Goal: Task Accomplishment & Management: Use online tool/utility

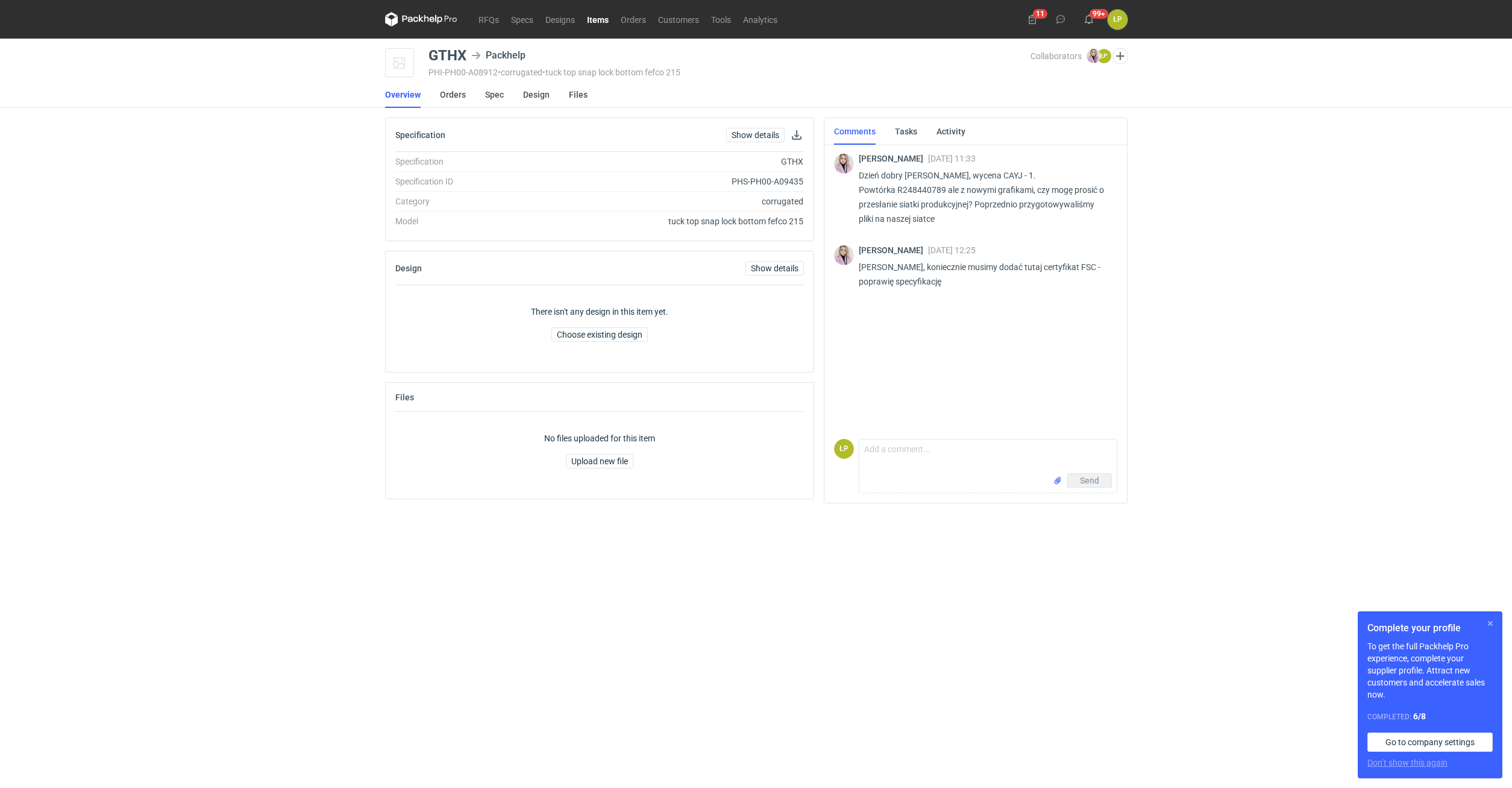
click at [1485, 623] on button "button" at bounding box center [1489, 623] width 15 height 15
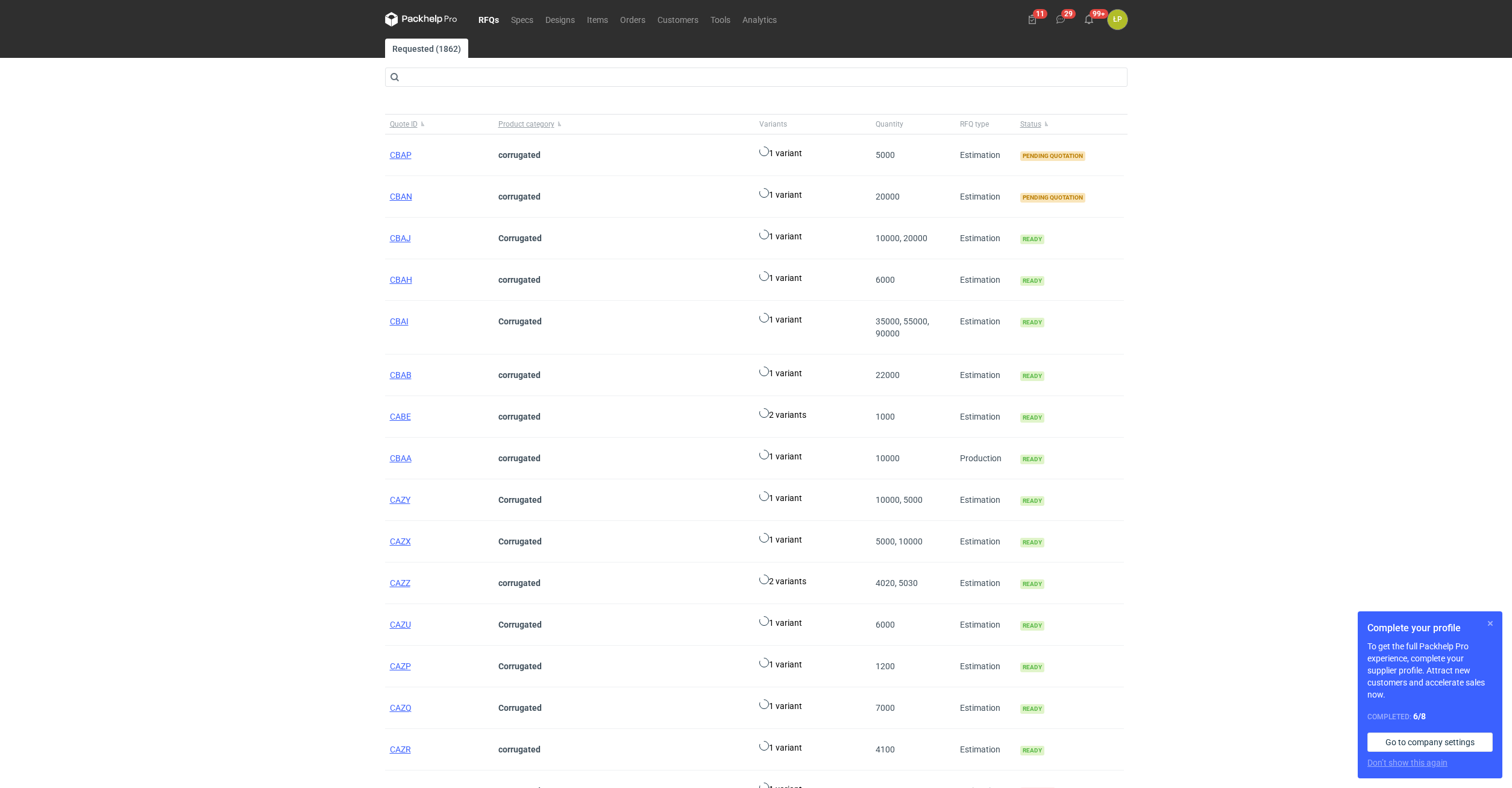
click at [739, 436] on button "button" at bounding box center [1489, 623] width 15 height 15
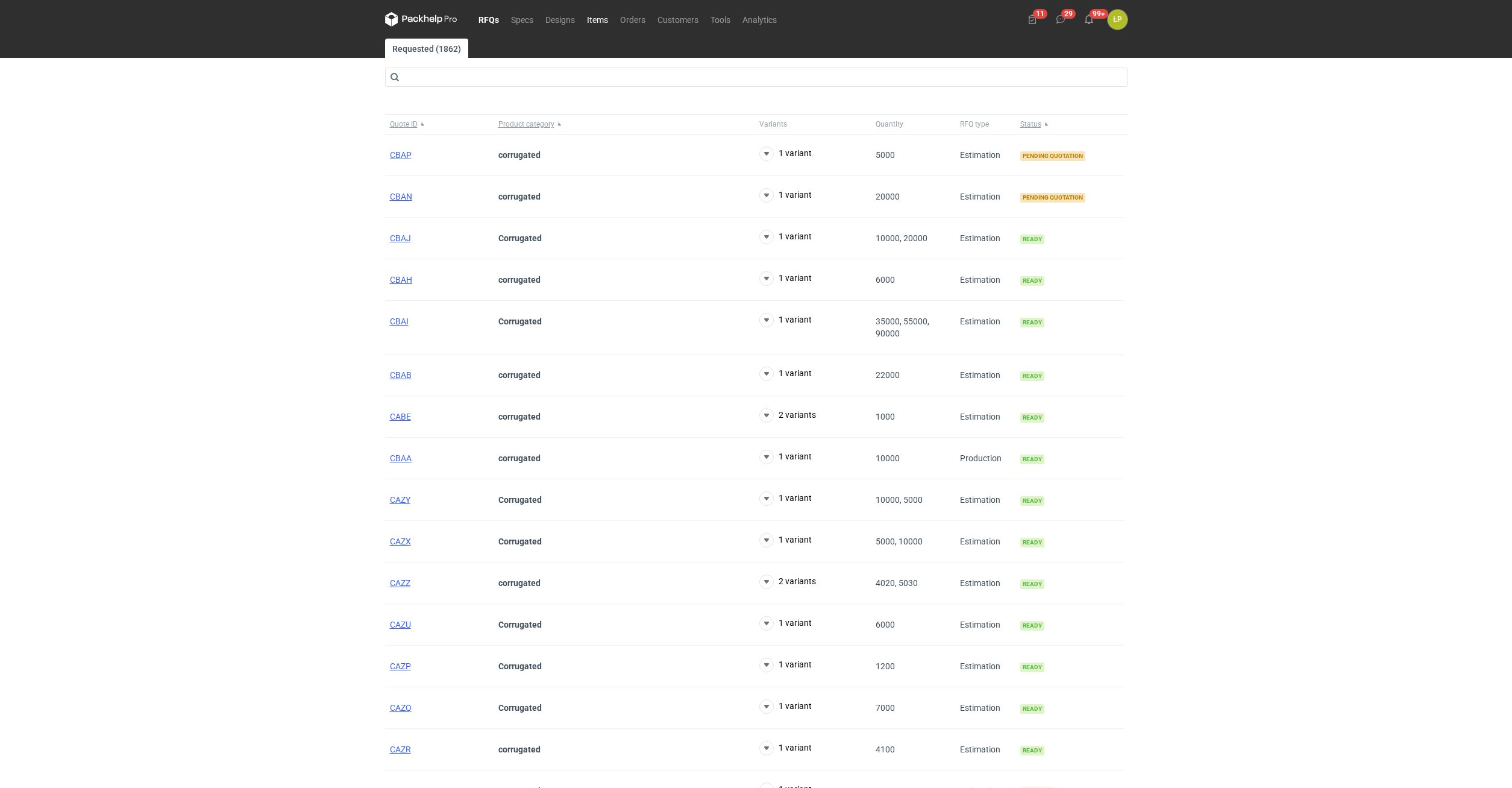
click at [597, 21] on link "Items" at bounding box center [598, 19] width 33 height 15
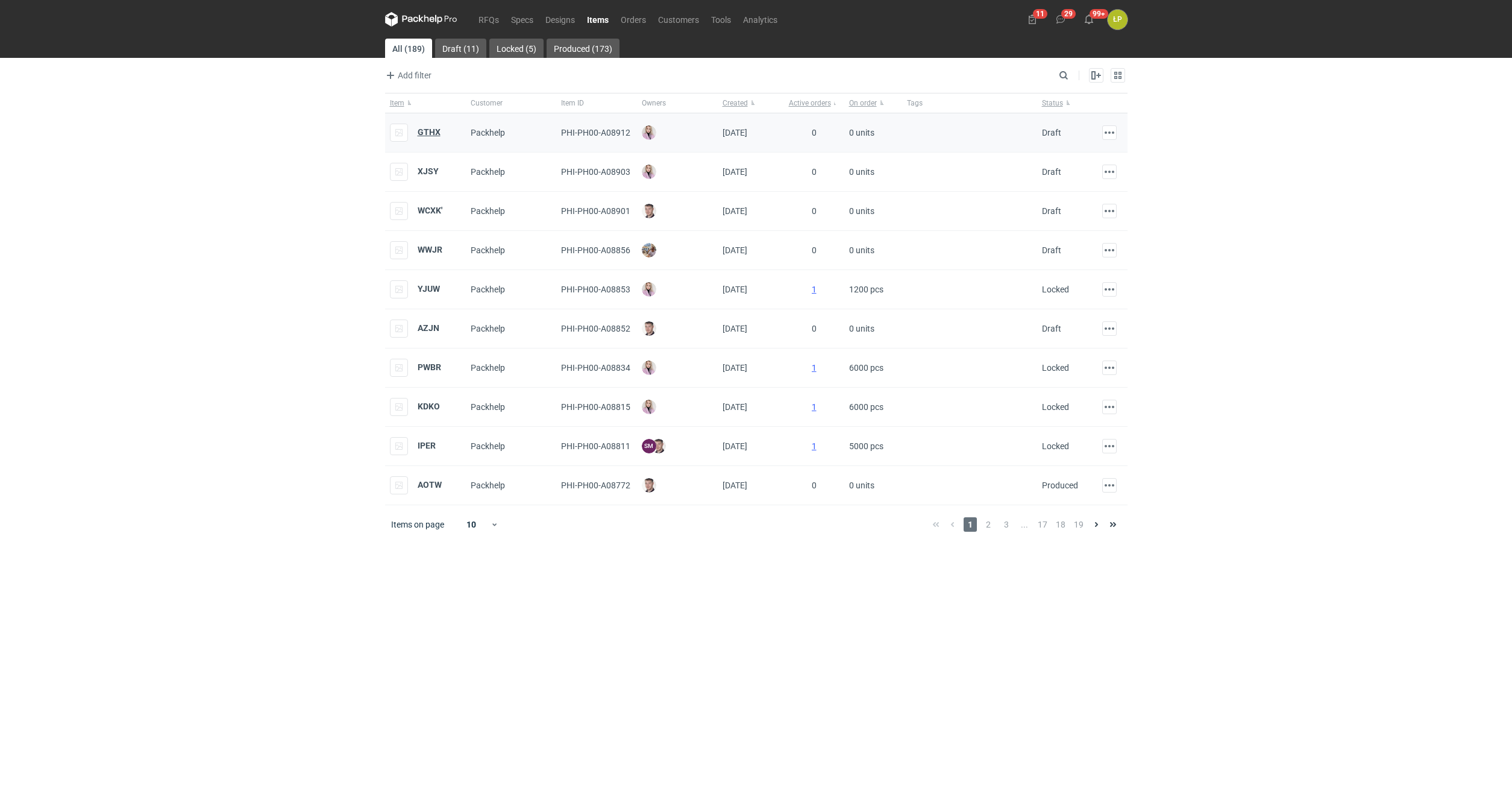
click at [420, 132] on strong "GTHX" at bounding box center [429, 132] width 23 height 10
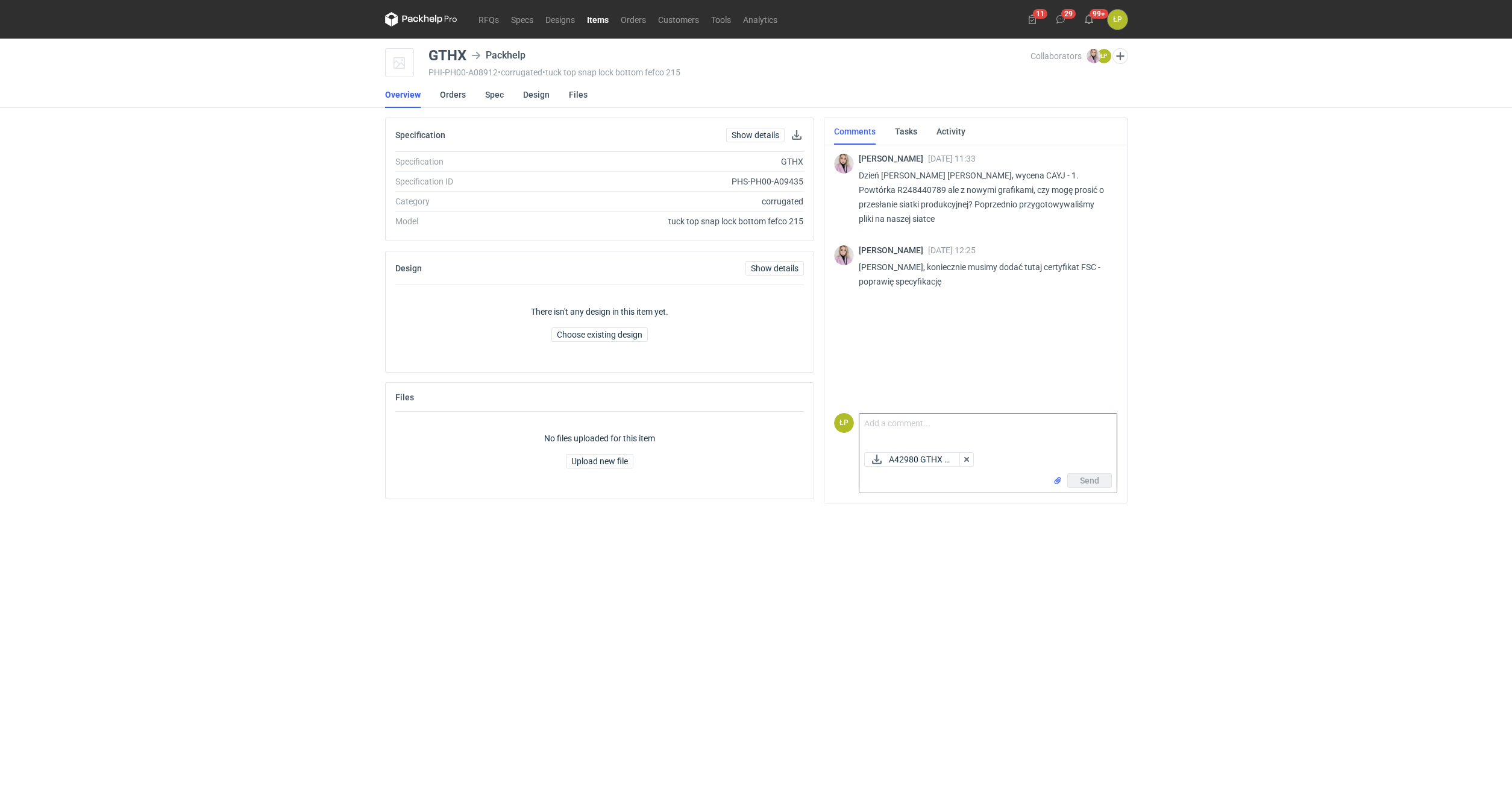
click at [739, 419] on textarea "Comment message" at bounding box center [988, 430] width 258 height 34
type textarea "W załączniku."
click at [739, 436] on button "Send" at bounding box center [1089, 480] width 44 height 15
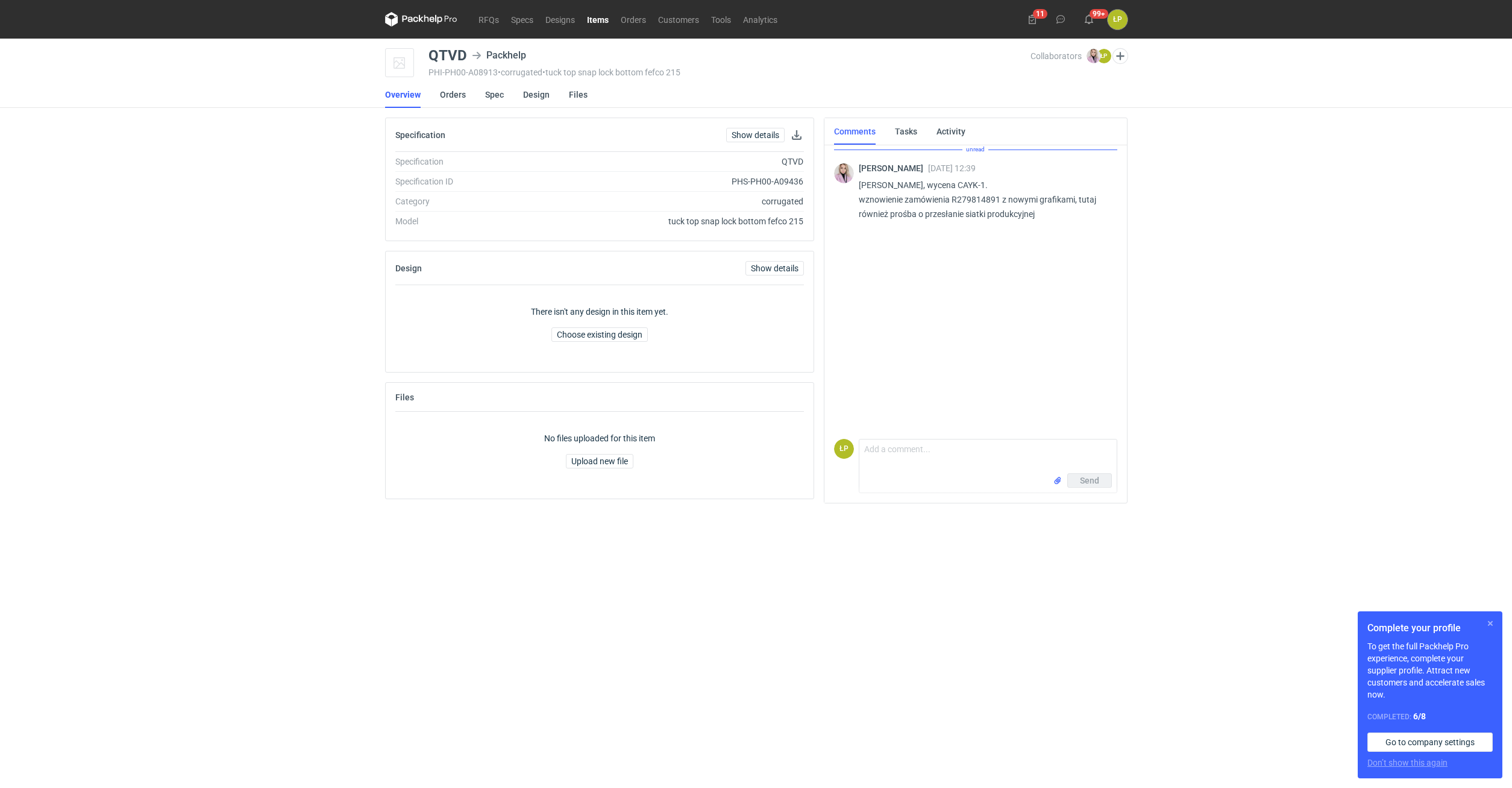
click at [1487, 621] on button "button" at bounding box center [1489, 623] width 15 height 15
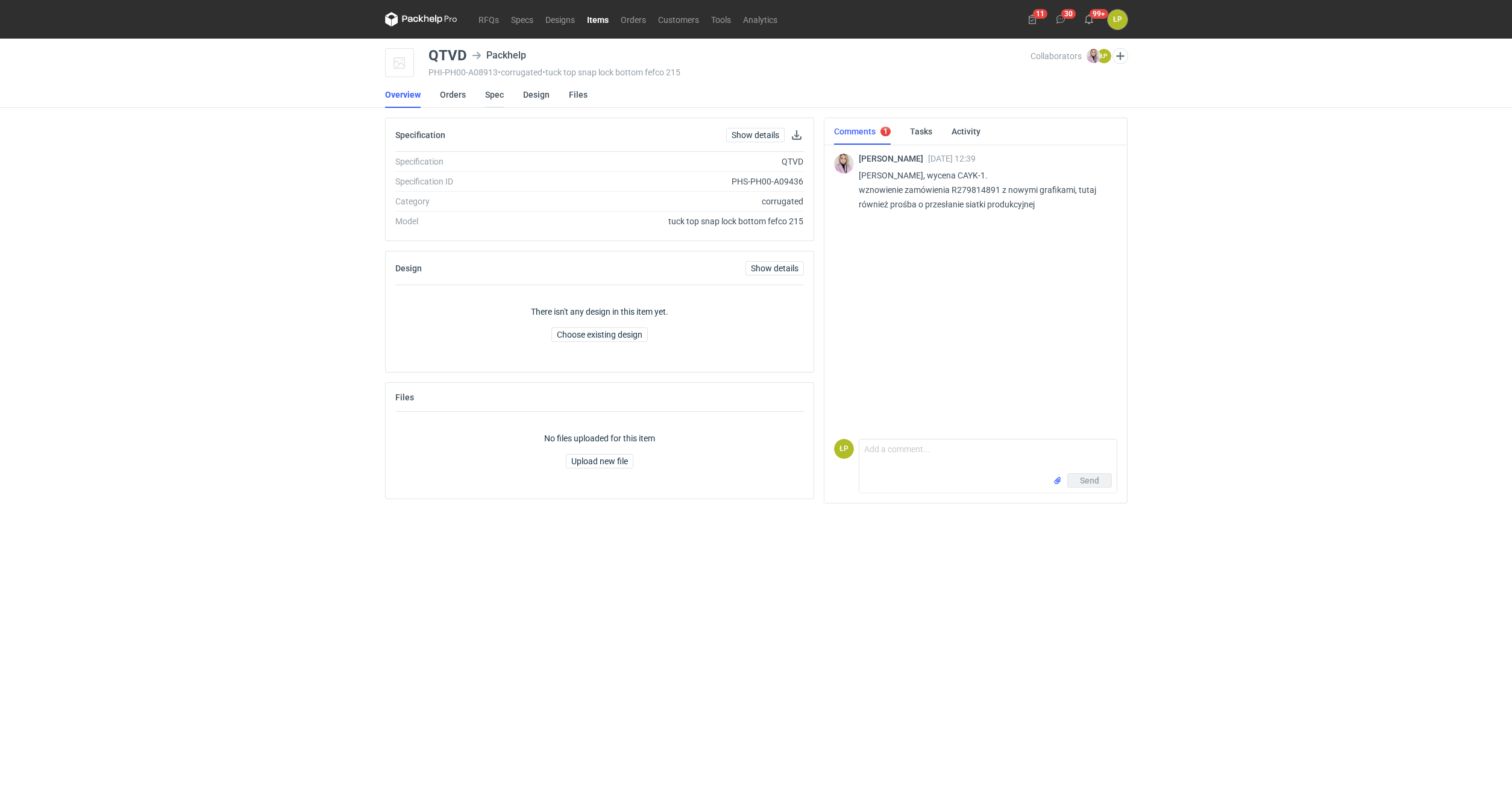
click at [498, 100] on link "Spec" at bounding box center [494, 95] width 19 height 27
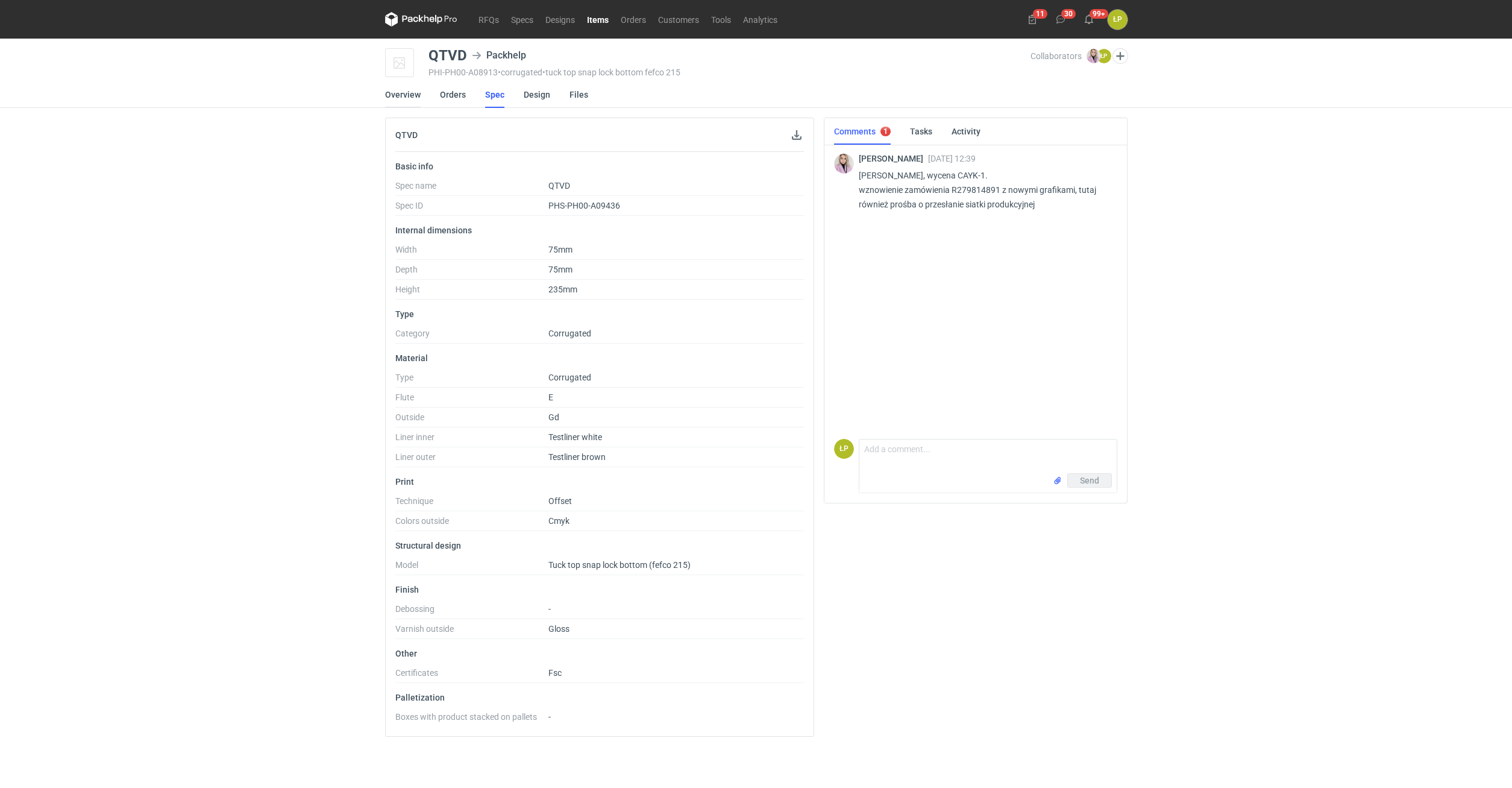
click at [419, 100] on link "Overview" at bounding box center [403, 95] width 36 height 27
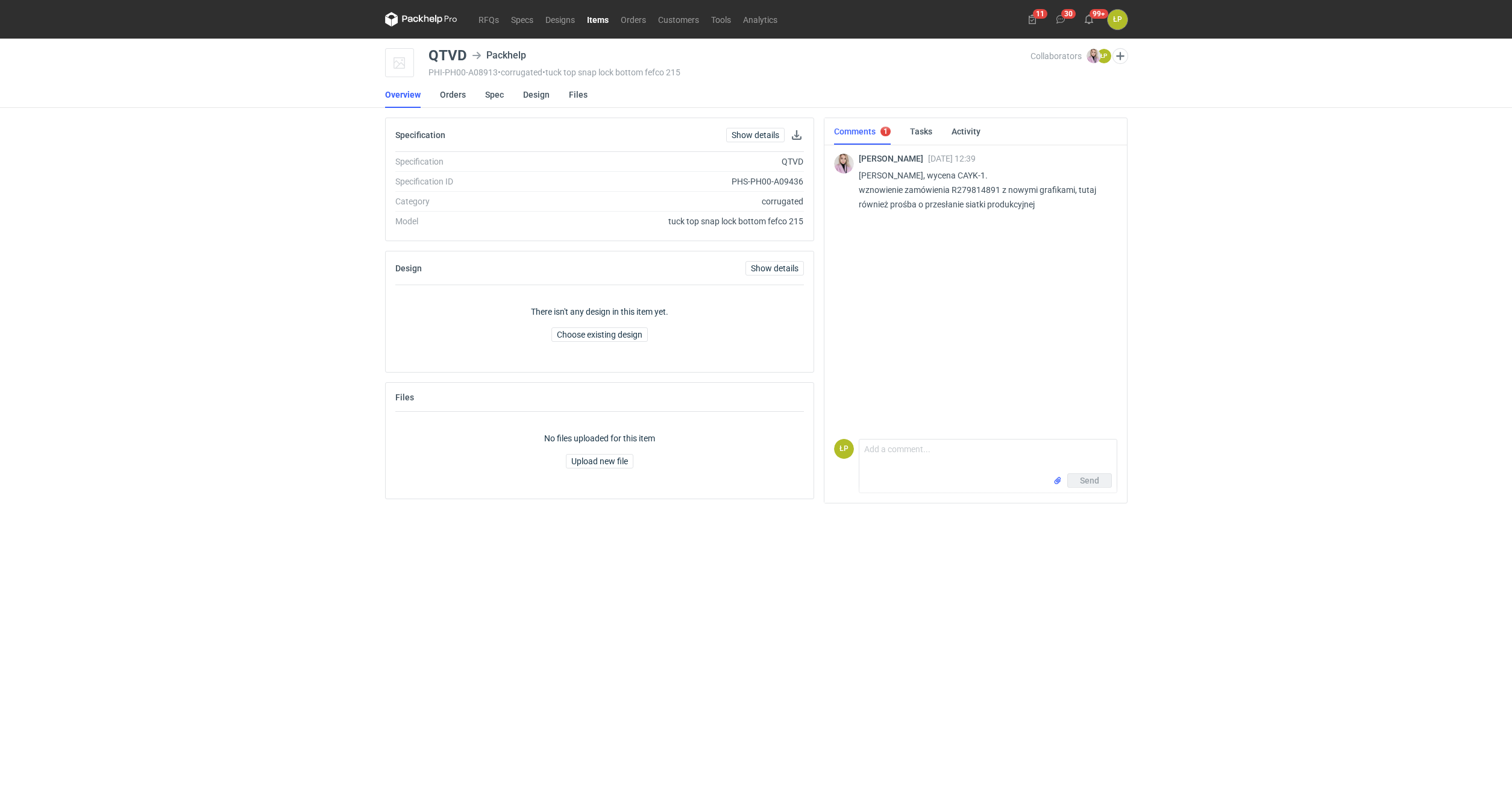
click at [1146, 650] on div "RFQs Specs Designs Items Orders Customers Tools Analytics 11 30 99+ ŁP Łukasz P…" at bounding box center [756, 394] width 1512 height 788
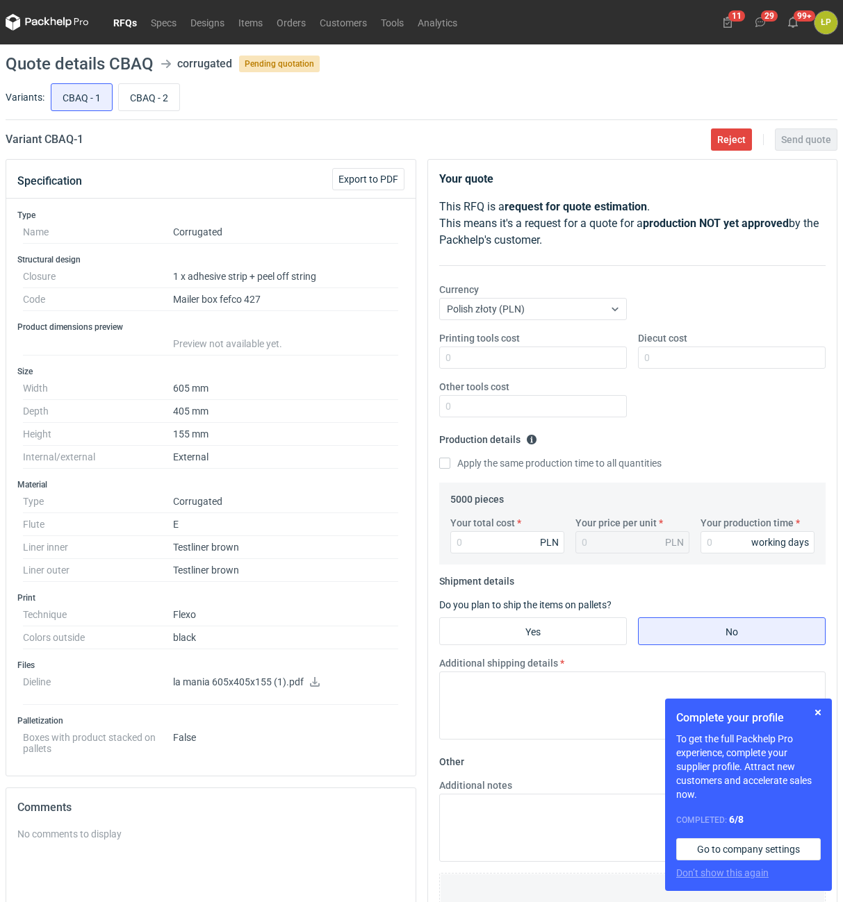
click at [308, 679] on p "la mania 605x405x155 (1).pdf" at bounding box center [285, 683] width 225 height 13
click at [311, 681] on icon at bounding box center [314, 682] width 11 height 10
click at [144, 93] on input "CBAQ - 2" at bounding box center [149, 97] width 60 height 26
radio input "true"
click at [78, 98] on input "CBAQ - 1" at bounding box center [81, 97] width 60 height 26
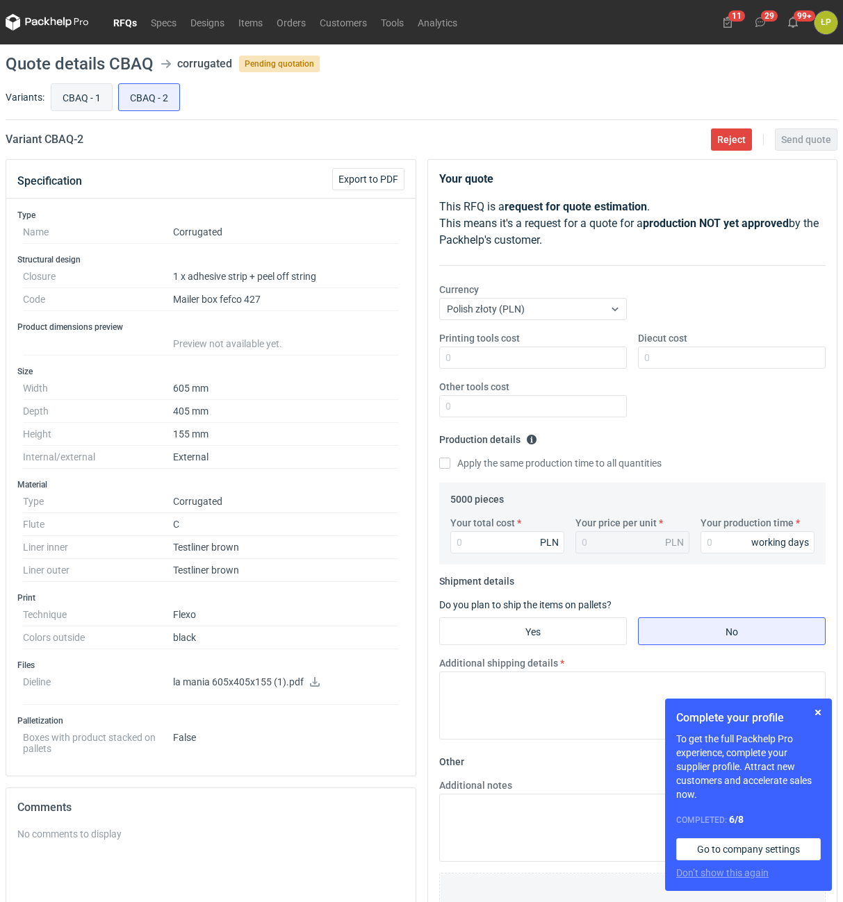
radio input "true"
click at [137, 98] on input "CBAQ - 2" at bounding box center [149, 97] width 60 height 26
radio input "true"
click at [811, 711] on button "button" at bounding box center [817, 712] width 17 height 17
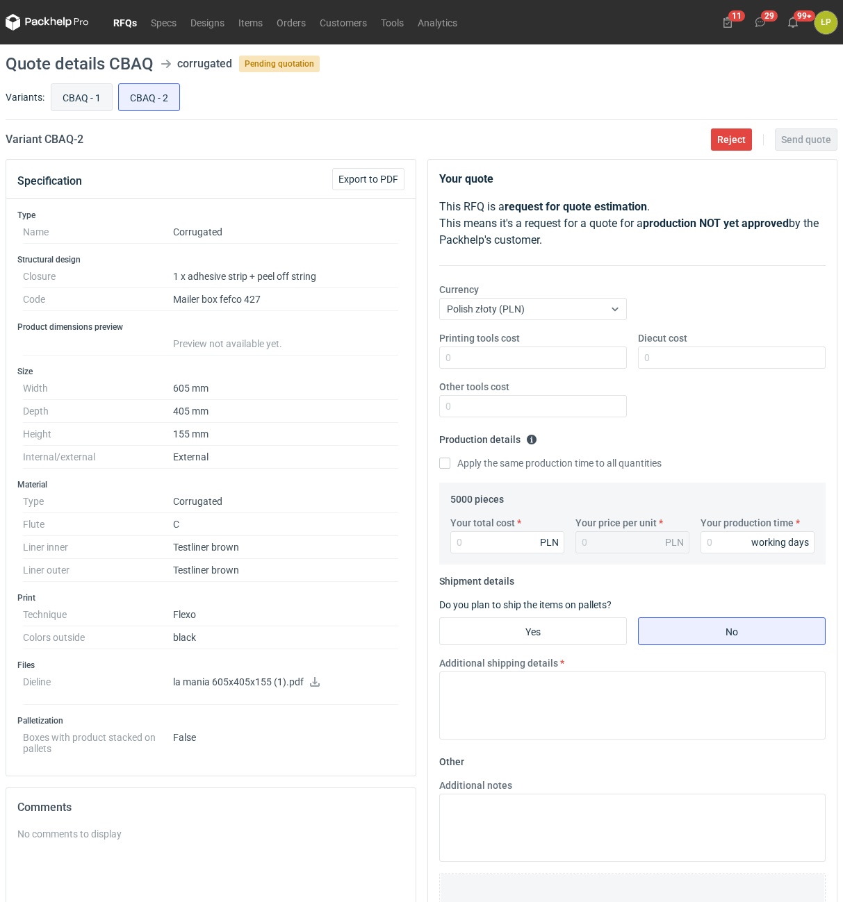
click at [93, 97] on input "CBAQ - 1" at bounding box center [81, 97] width 60 height 26
radio input "true"
click at [732, 139] on span "Reject" at bounding box center [731, 140] width 28 height 10
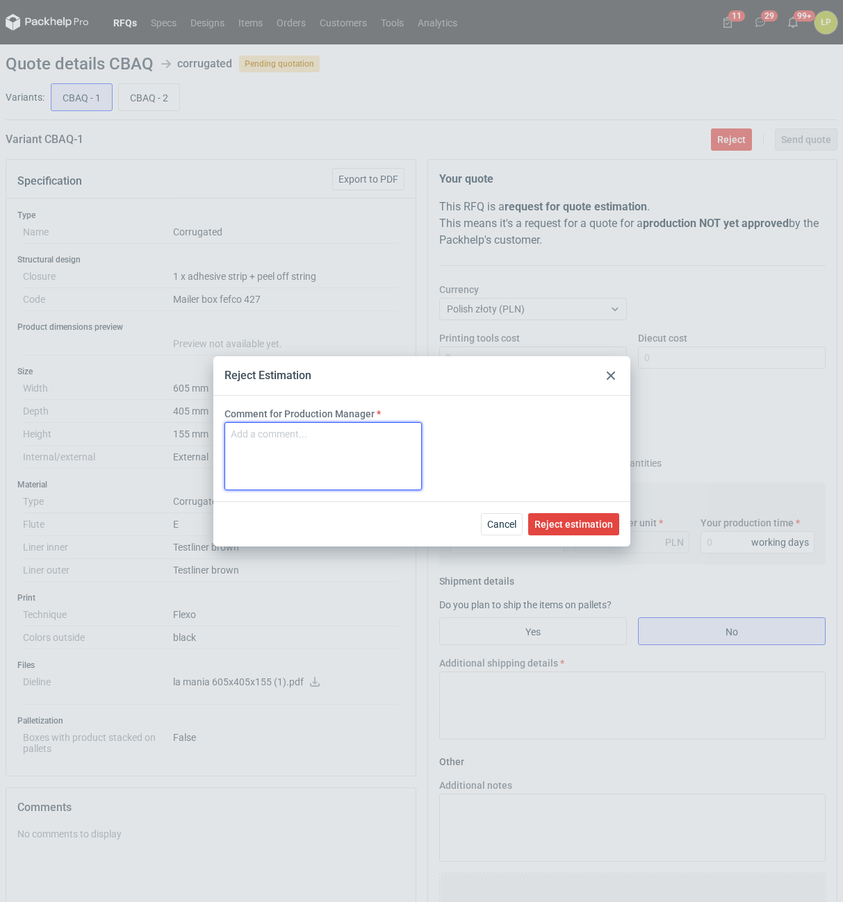
click at [351, 431] on textarea "Comment for Production Manager" at bounding box center [322, 456] width 197 height 68
type textarea "M"
drag, startPoint x: 340, startPoint y: 441, endPoint x: 204, endPoint y: 433, distance: 136.4
click at [224, 433] on textarea "max format - 1580x1200" at bounding box center [322, 456] width 197 height 68
type textarea "max format - 1580x1200"
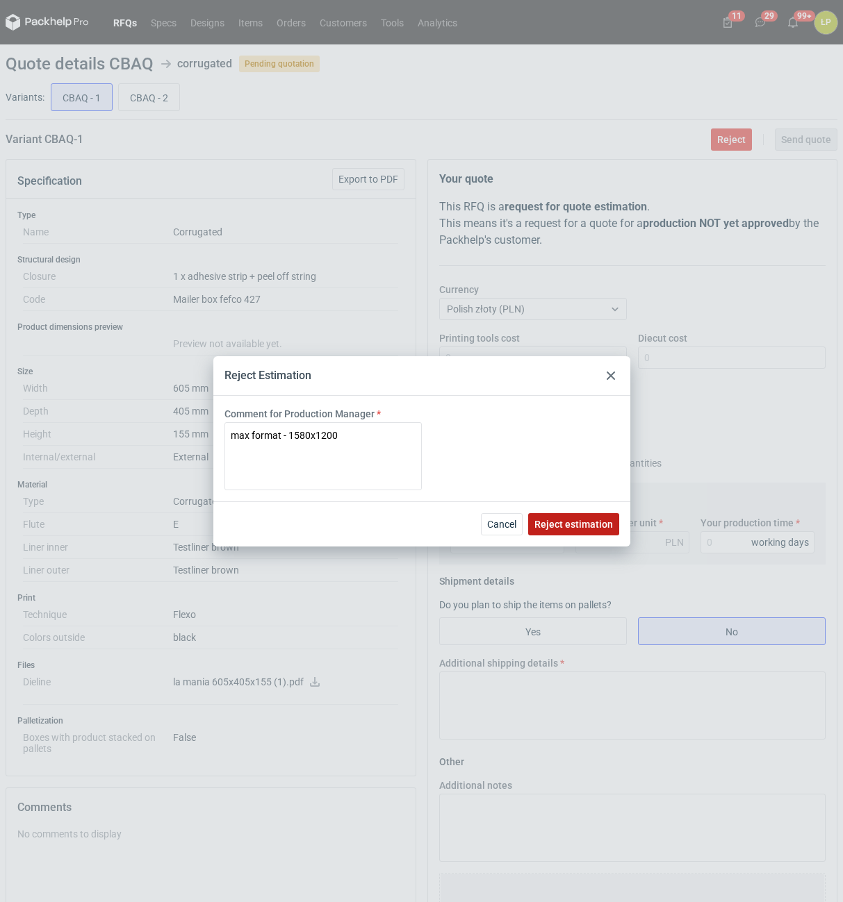
click at [543, 522] on span "Reject estimation" at bounding box center [573, 525] width 78 height 10
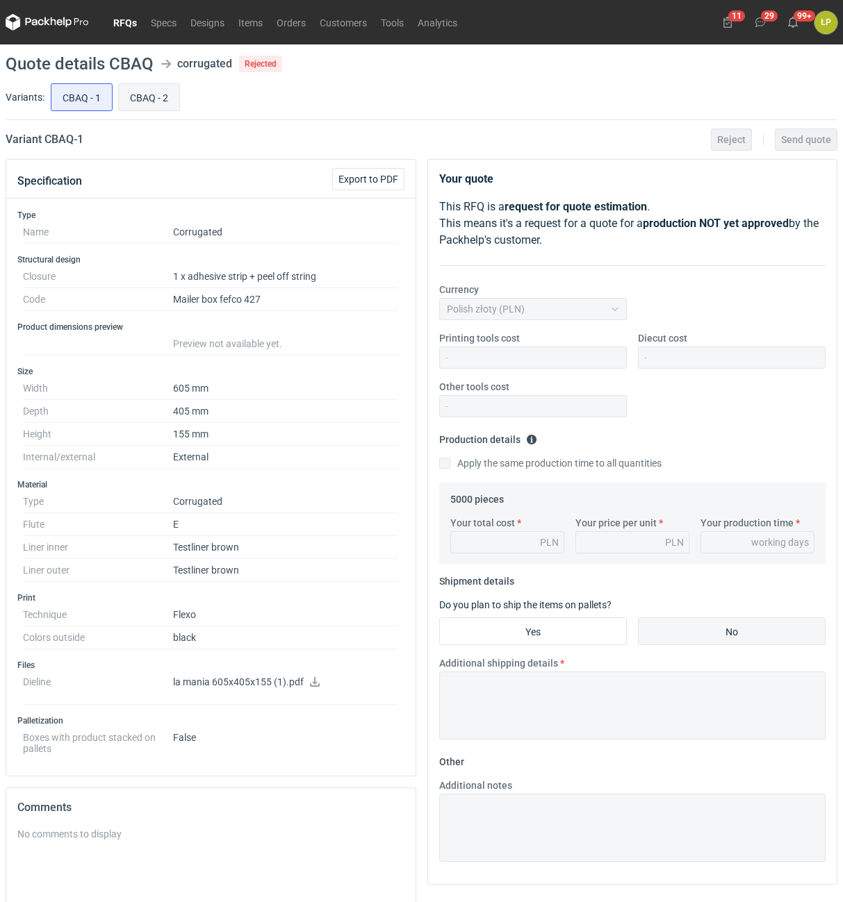
click at [148, 101] on input "CBAQ - 2" at bounding box center [149, 97] width 60 height 26
radio input "true"
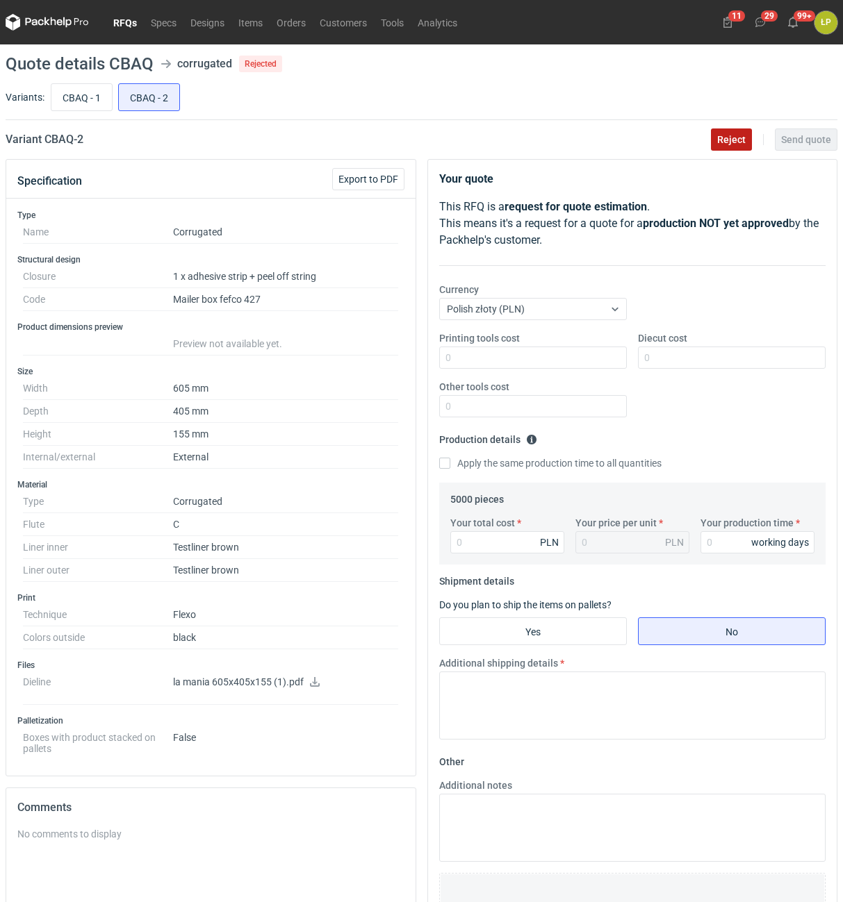
click at [742, 143] on span "Reject" at bounding box center [731, 140] width 28 height 10
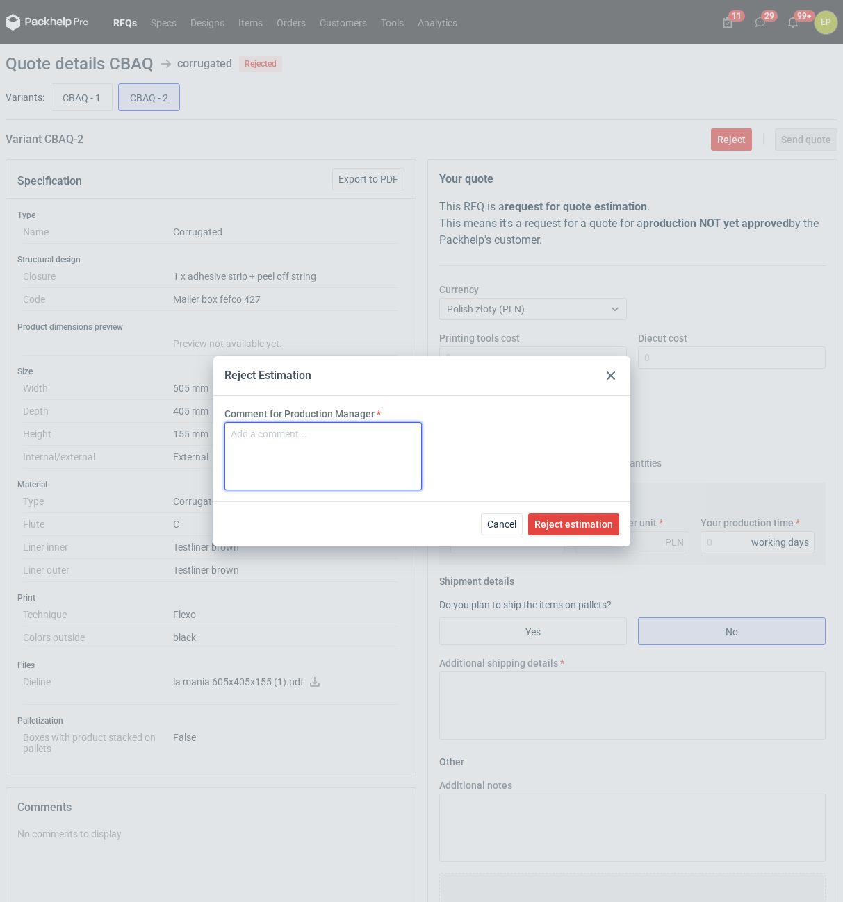
click at [359, 438] on textarea "Comment for Production Manager" at bounding box center [322, 456] width 197 height 68
paste textarea "max format - 1580x1200"
type textarea "max format - 1580x1200"
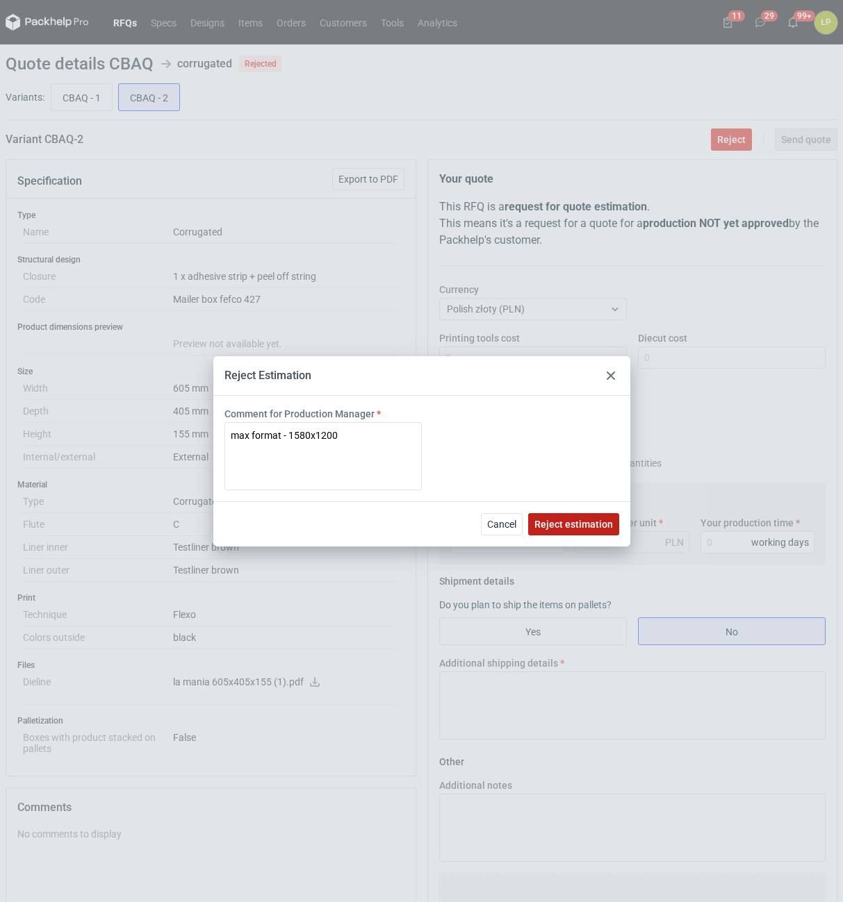
click at [546, 522] on span "Reject estimation" at bounding box center [573, 525] width 78 height 10
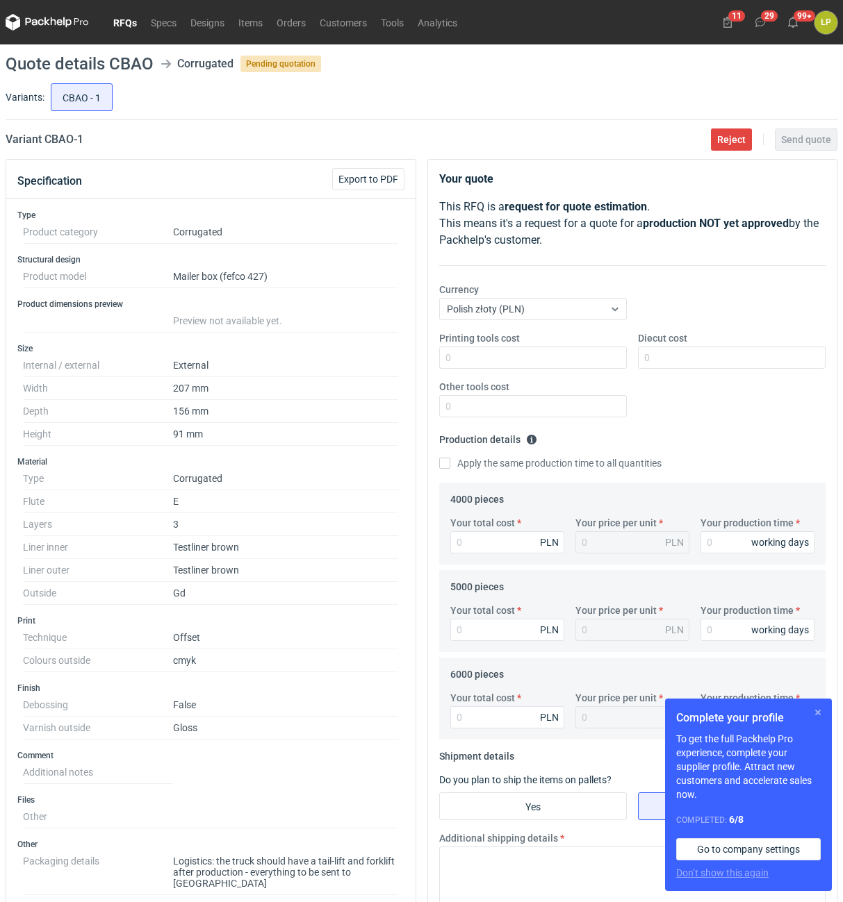
click at [814, 709] on button "button" at bounding box center [817, 712] width 17 height 17
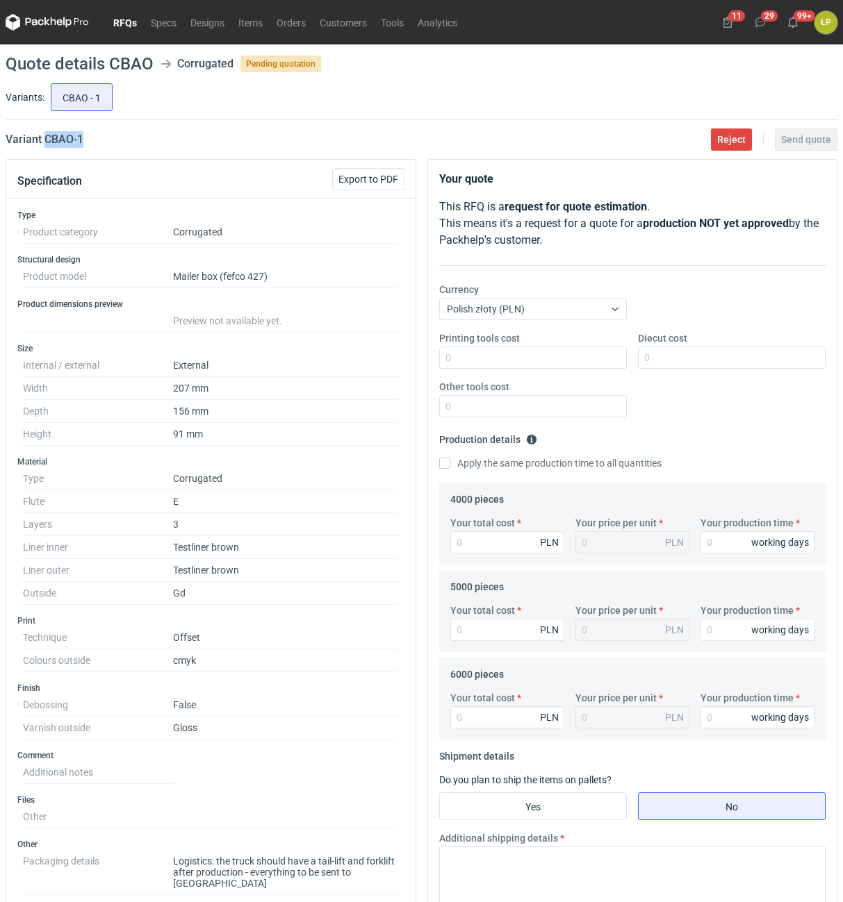
drag, startPoint x: 103, startPoint y: 142, endPoint x: 44, endPoint y: 147, distance: 59.2
click at [44, 147] on div "Variant CBAO - 1 Reject Send quote" at bounding box center [421, 139] width 831 height 17
copy h2 "CBAO - 1"
click at [463, 361] on input "Printing tools cost" at bounding box center [533, 358] width 188 height 22
type input "0"
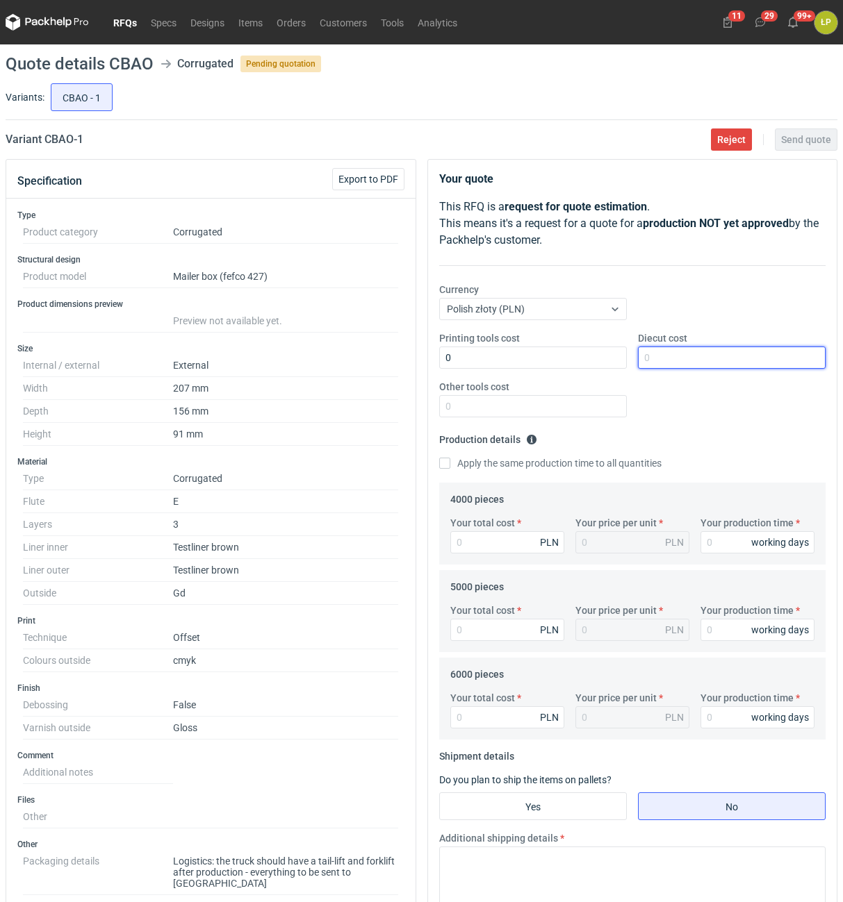
click at [656, 360] on input "Diecut cost" at bounding box center [732, 358] width 188 height 22
type input "2000"
click at [593, 390] on div "Other tools cost" at bounding box center [532, 399] width 199 height 38
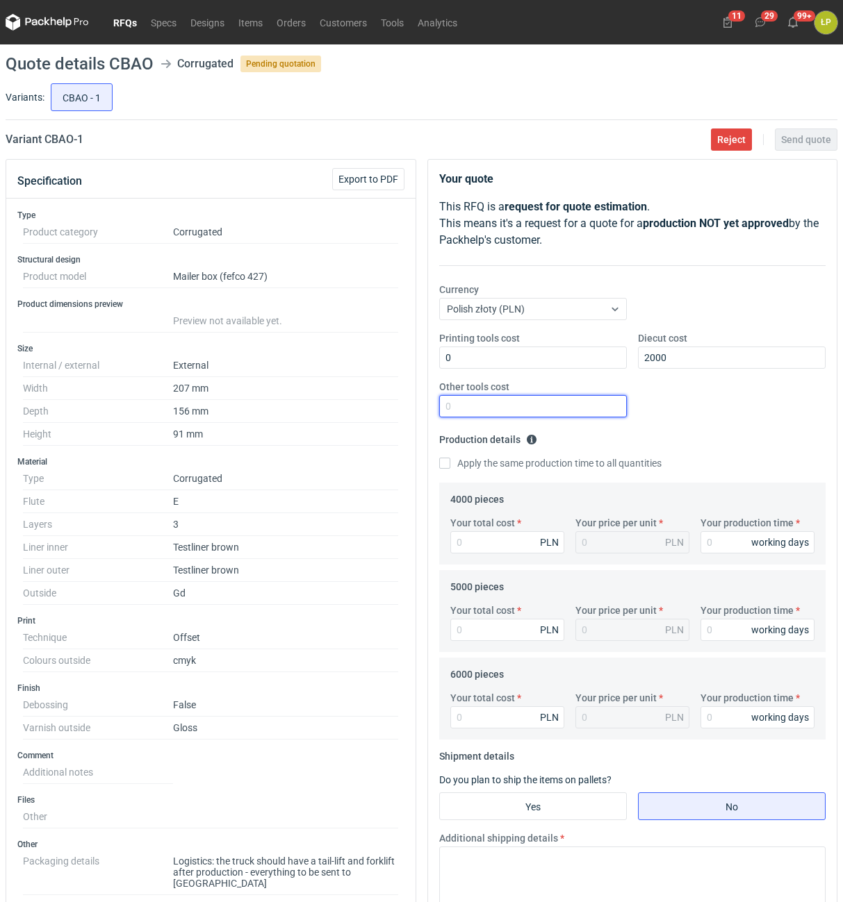
click at [593, 404] on input "Other tools cost" at bounding box center [533, 406] width 188 height 22
type input "0"
click at [727, 538] on input "Your production time" at bounding box center [757, 542] width 114 height 22
type input "15"
click at [499, 458] on label "Apply the same production time to all quantities" at bounding box center [550, 463] width 222 height 14
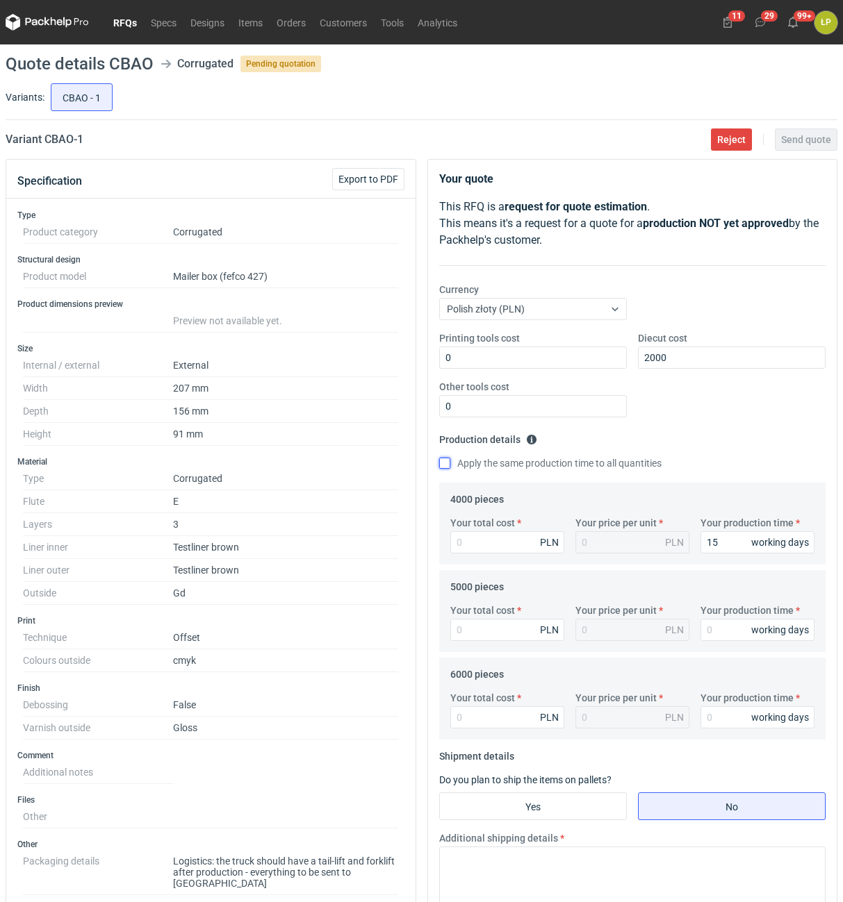
click at [450, 458] on input "Apply the same production time to all quantities" at bounding box center [444, 463] width 11 height 11
checkbox input "true"
type input "15"
click at [500, 540] on input "Your total cost" at bounding box center [507, 542] width 114 height 22
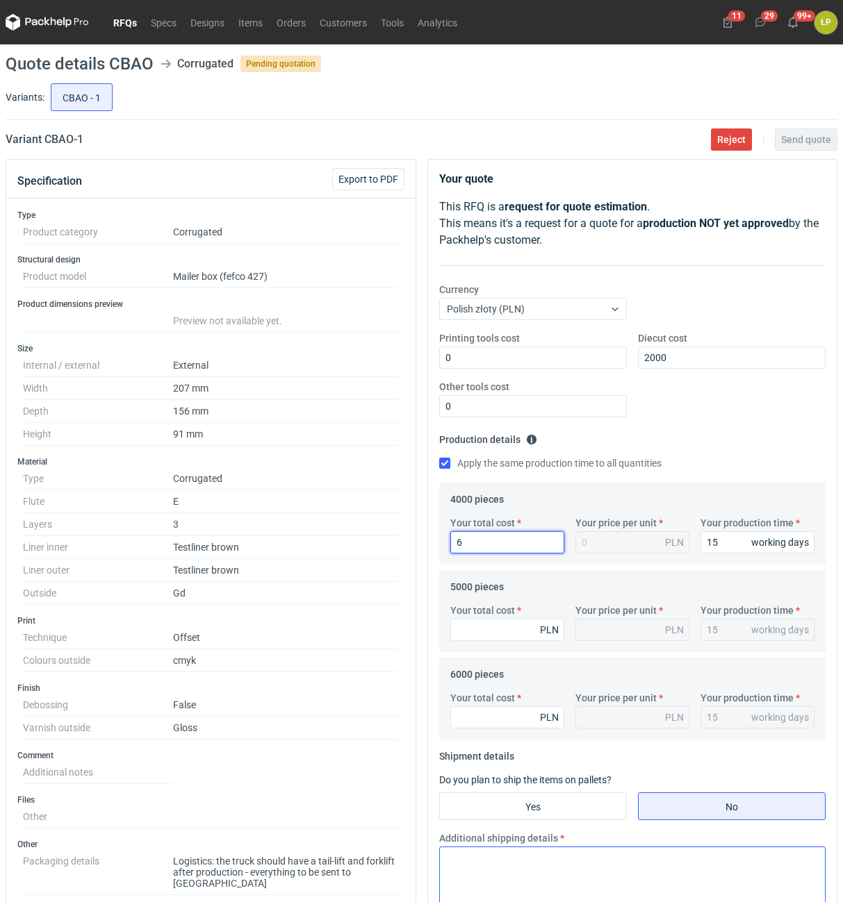
type input "69"
type input "0.02"
type input "6920"
type input "1.73"
type input "6920"
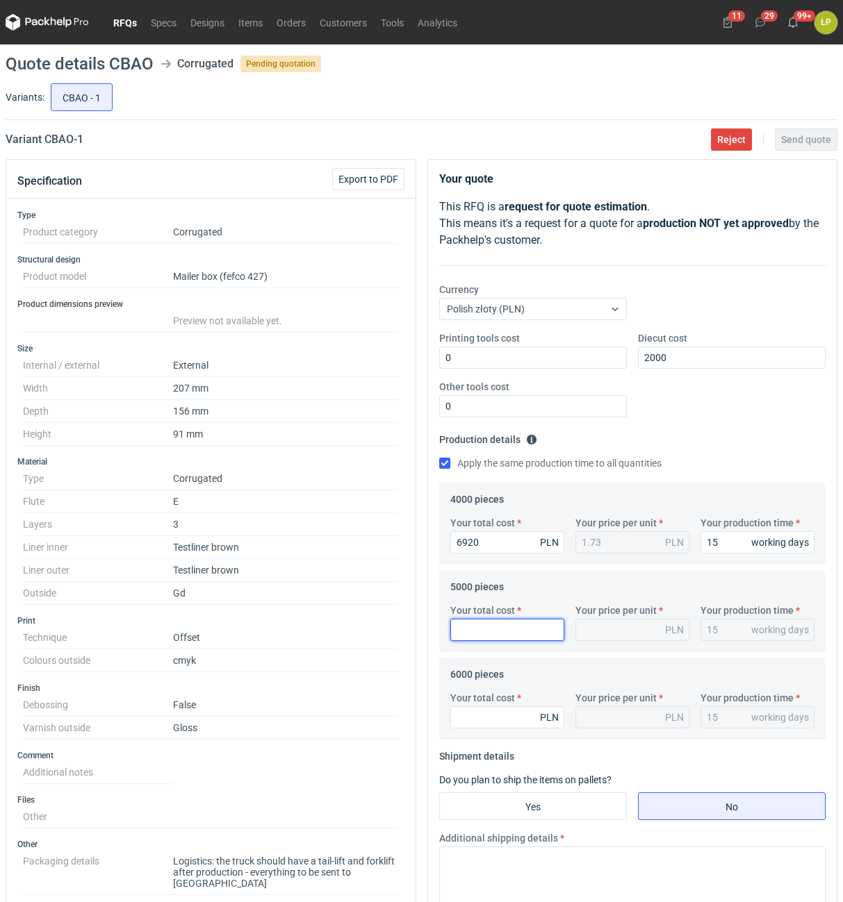
click at [483, 629] on input "Your total cost" at bounding box center [507, 630] width 114 height 22
type input "8250"
type input "1.65"
type input "8250"
click at [526, 718] on input "Your total cost" at bounding box center [507, 717] width 114 height 22
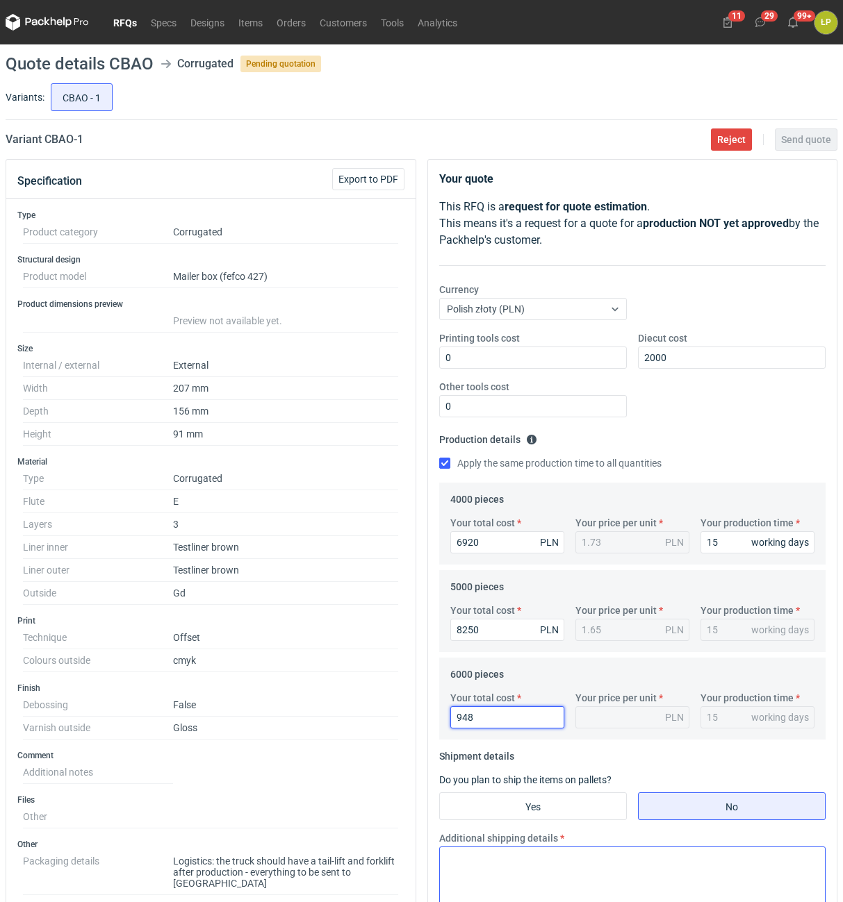
type input "9480"
type input "1.58"
type input "9480"
click at [586, 802] on input "Yes" at bounding box center [533, 806] width 186 height 26
radio input "true"
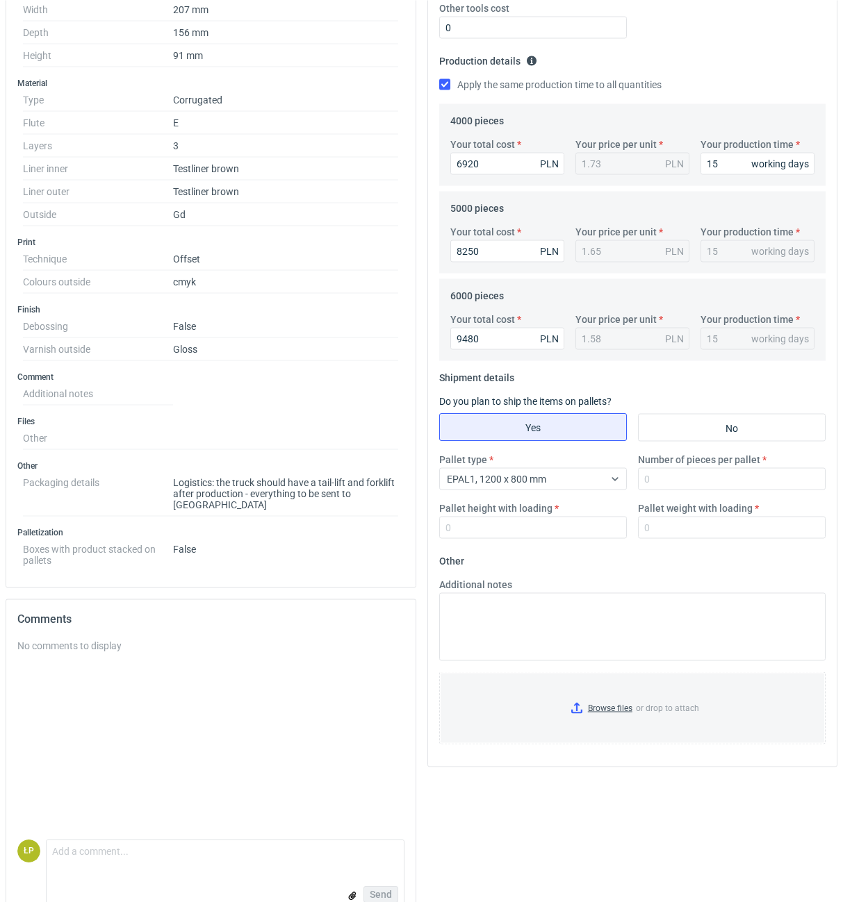
scroll to position [398, 0]
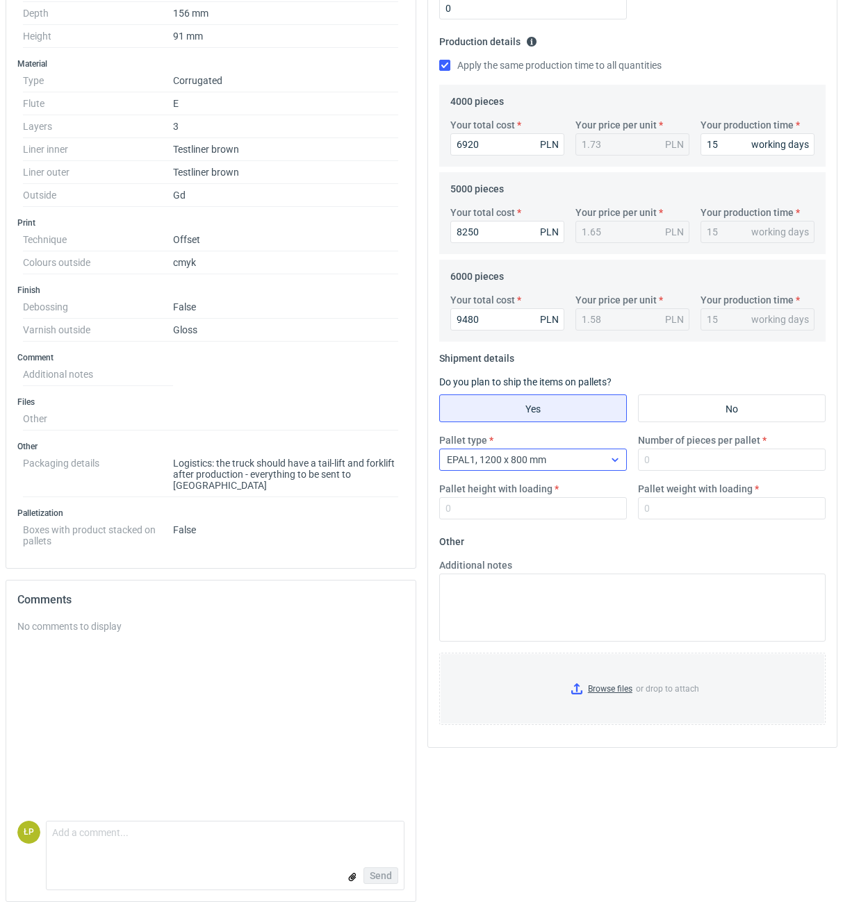
click at [599, 451] on div "EPAL1, 1200 x 800 mm" at bounding box center [522, 459] width 164 height 19
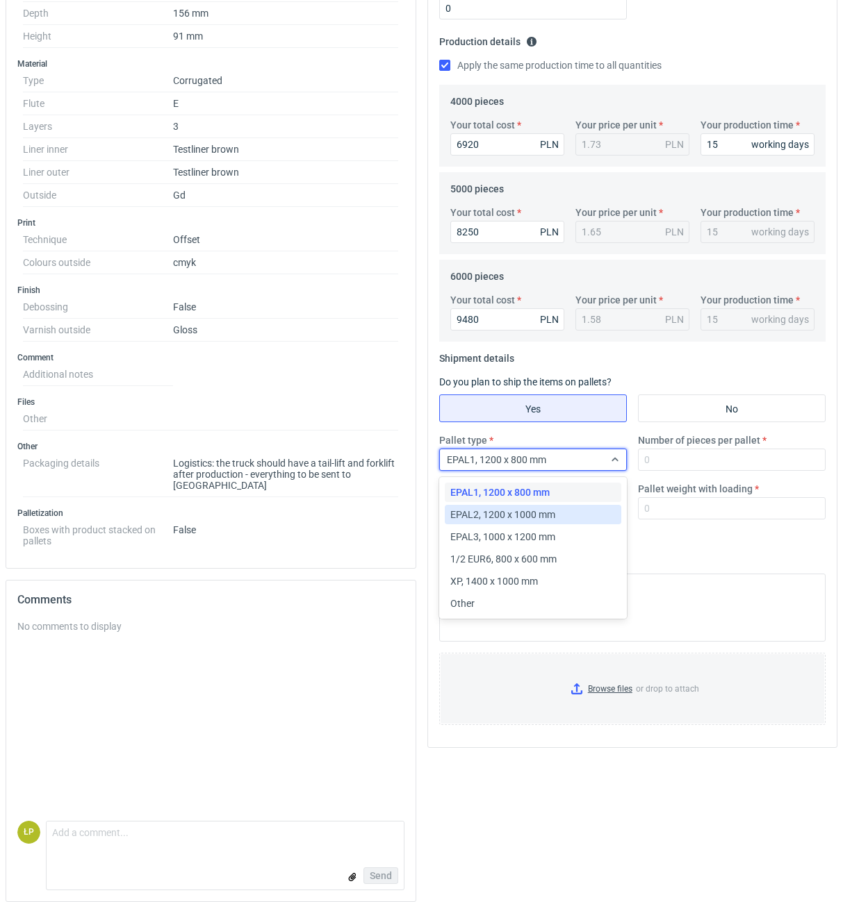
click at [568, 513] on div "EPAL2, 1200 x 1000 mm" at bounding box center [532, 515] width 165 height 14
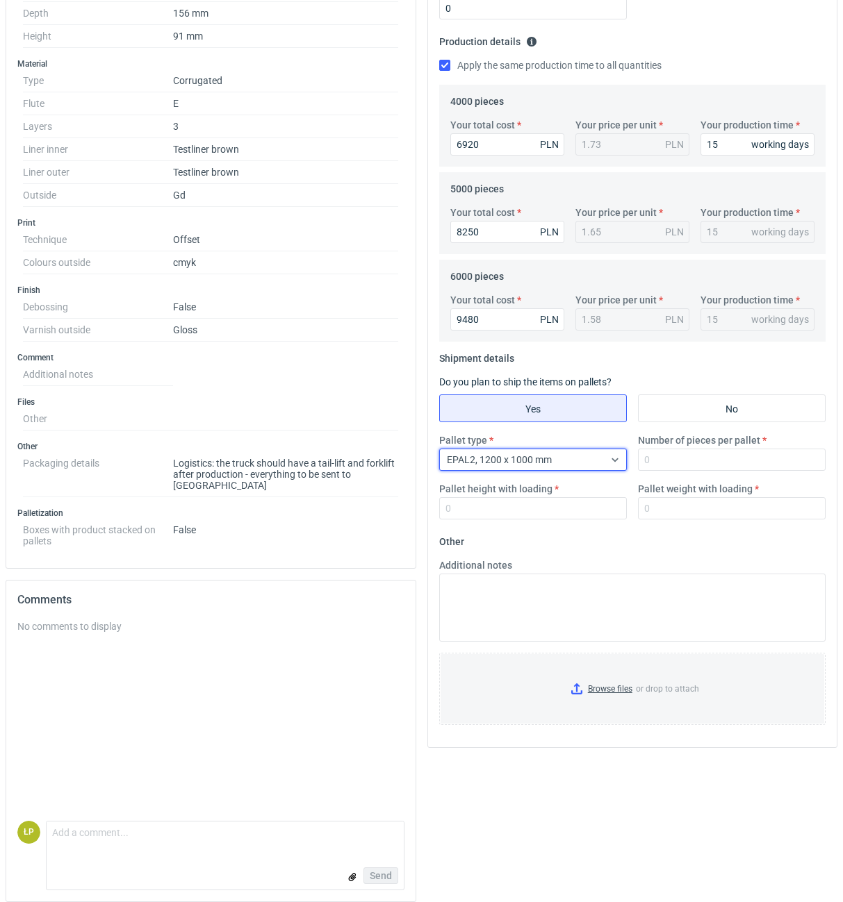
click at [672, 473] on div "Pallet type option EPAL2, 1200 x 1000 mm, selected. Select is focused ,type to …" at bounding box center [632, 481] width 398 height 97
click at [672, 470] on input "Number of pieces per pallet" at bounding box center [732, 460] width 188 height 22
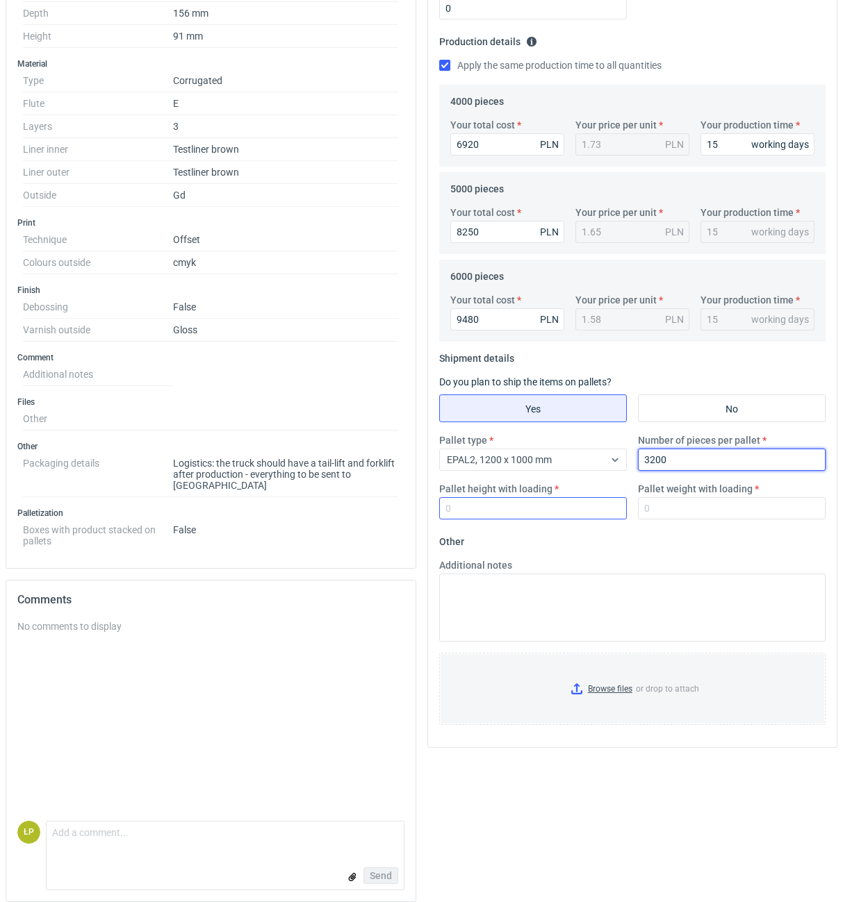
type input "3200"
click at [572, 511] on input "Pallet height with loading" at bounding box center [533, 508] width 188 height 22
type input "1800"
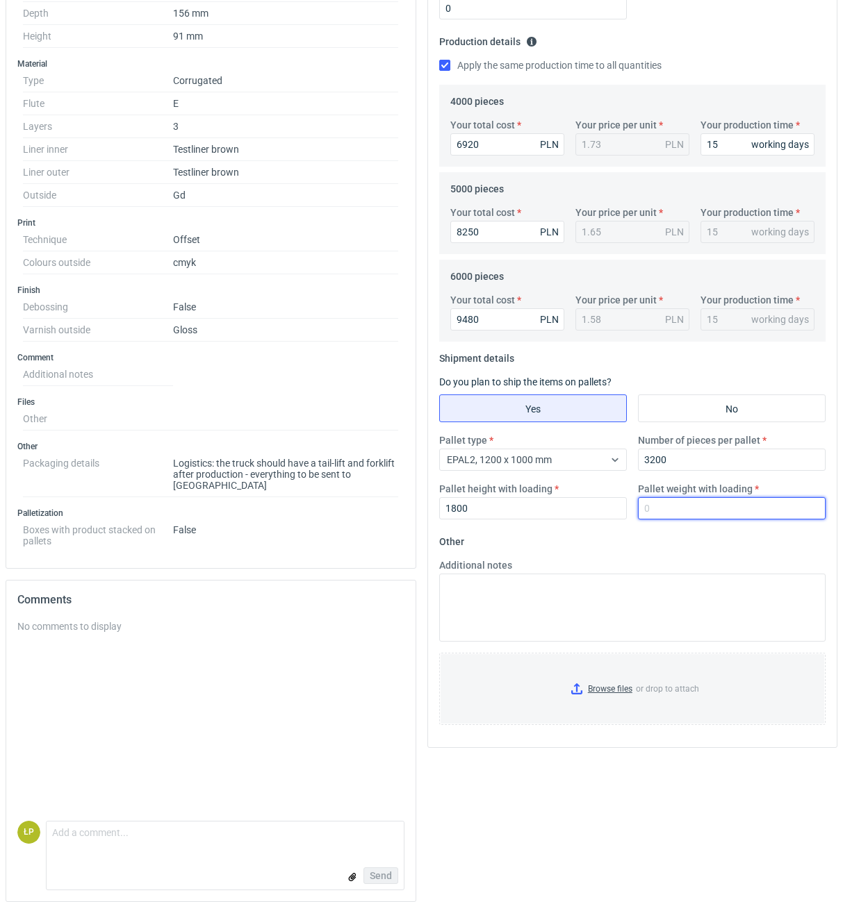
click at [661, 511] on input "Pallet weight with loading" at bounding box center [732, 508] width 188 height 22
click at [693, 526] on div "Pallet type EPAL2, 1200 x 1000 mm Number of pieces per pallet 3200 Pallet heigh…" at bounding box center [632, 481] width 398 height 97
click at [696, 515] on input "Pallet weight with loading" at bounding box center [732, 508] width 188 height 22
type input "650"
click at [690, 548] on fieldset "Other Additional notes Browse files or drop to attach" at bounding box center [632, 634] width 387 height 206
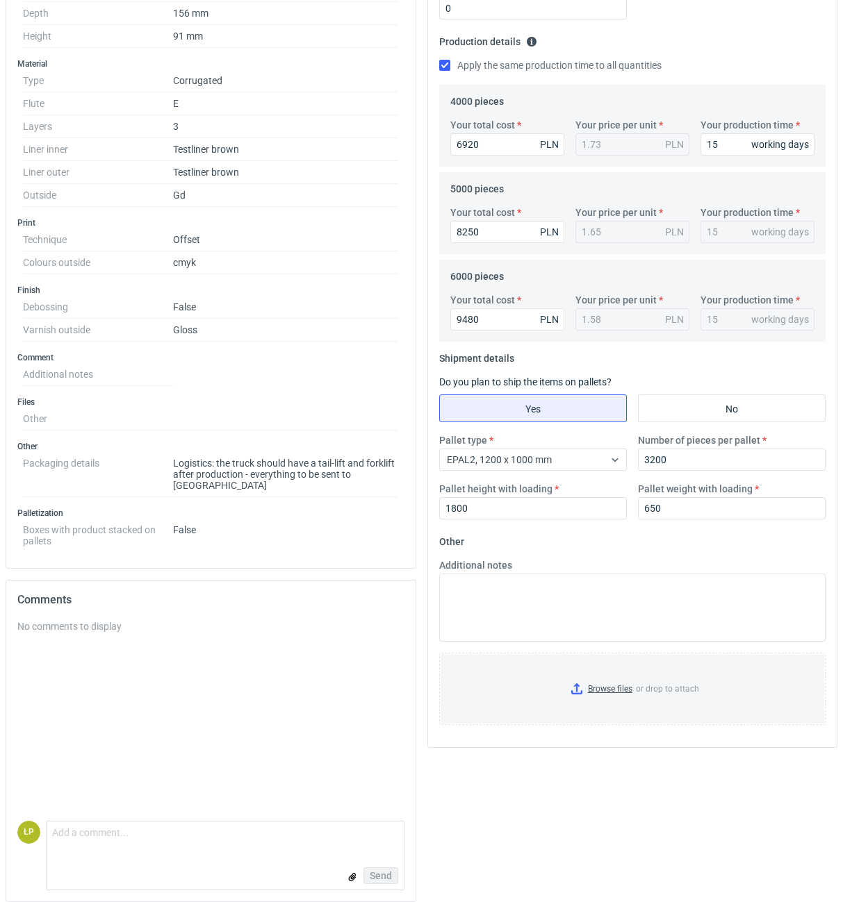
scroll to position [0, 0]
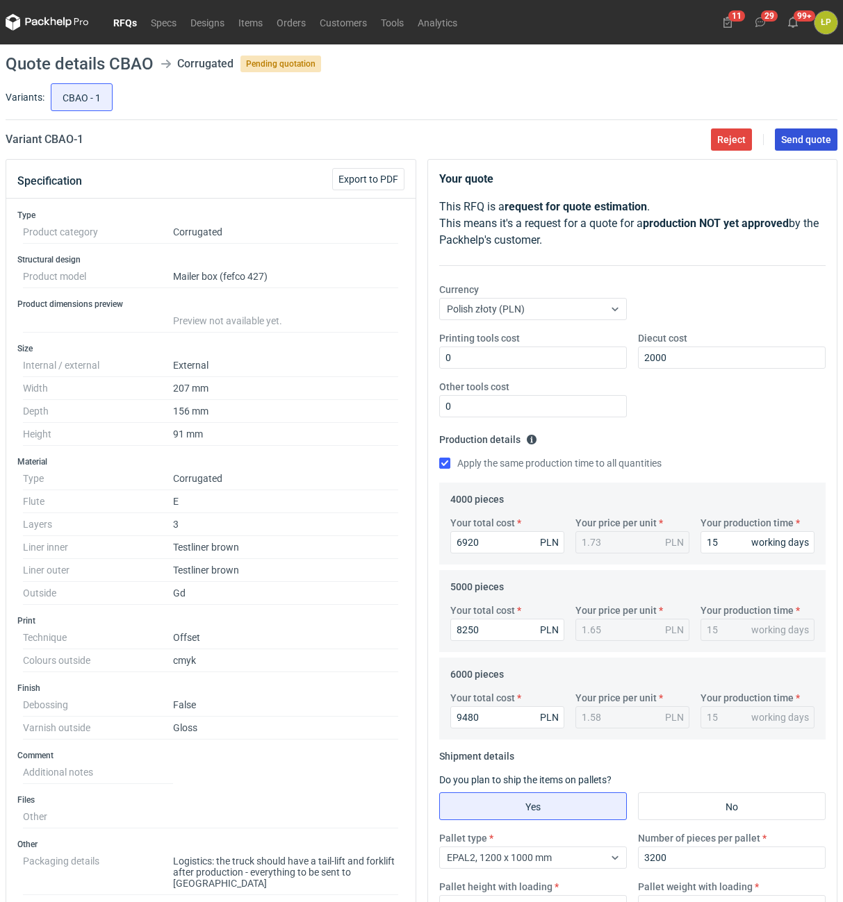
click at [786, 140] on span "Send quote" at bounding box center [806, 140] width 50 height 10
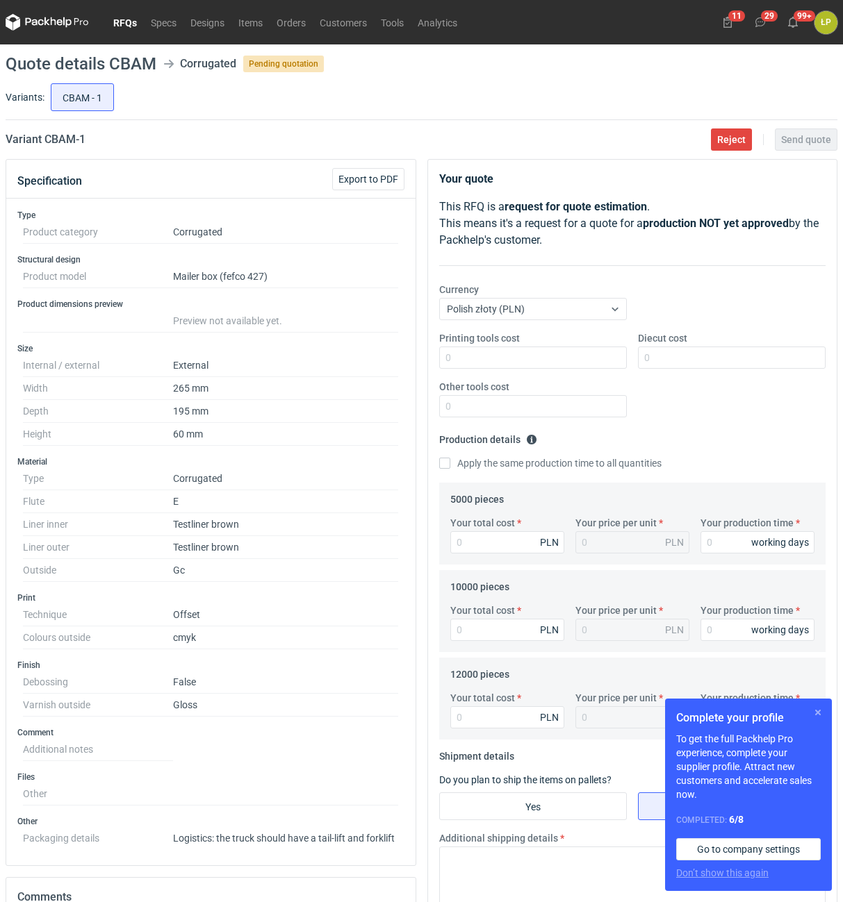
click at [812, 710] on button "button" at bounding box center [817, 712] width 17 height 17
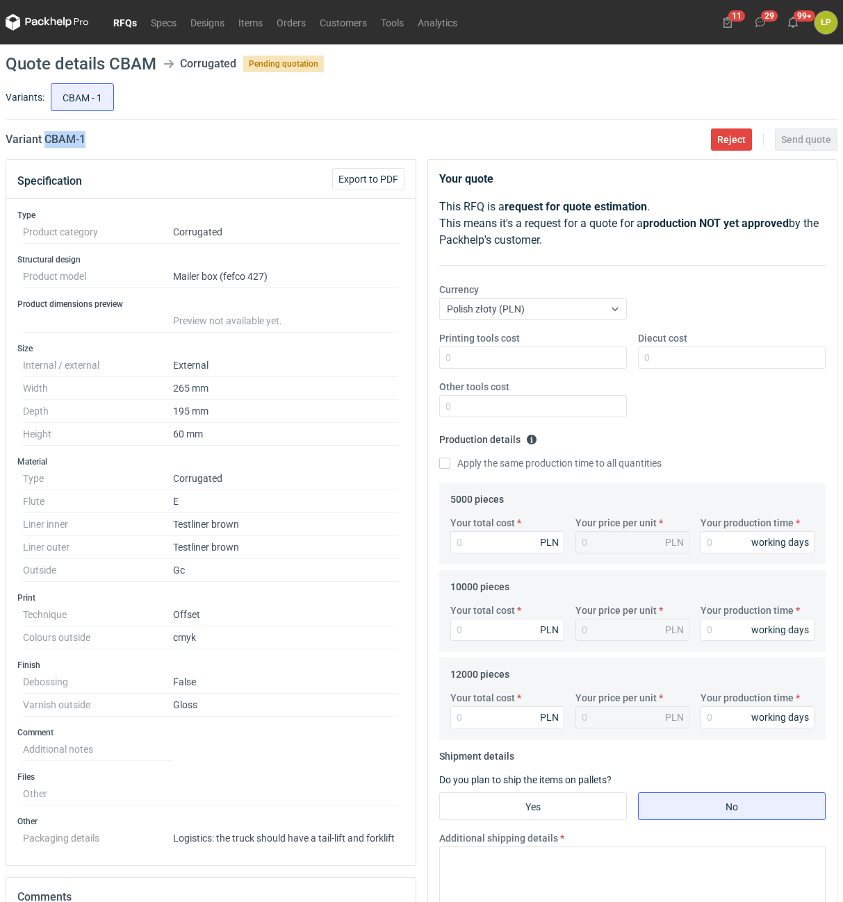
drag, startPoint x: 113, startPoint y: 138, endPoint x: 44, endPoint y: 147, distance: 70.0
click at [44, 147] on div "Variant CBAM - 1 Reject Send quote" at bounding box center [421, 139] width 831 height 17
copy h2 "CBAM - 1"
click at [565, 358] on input "Printing tools cost" at bounding box center [533, 358] width 188 height 22
type input "0"
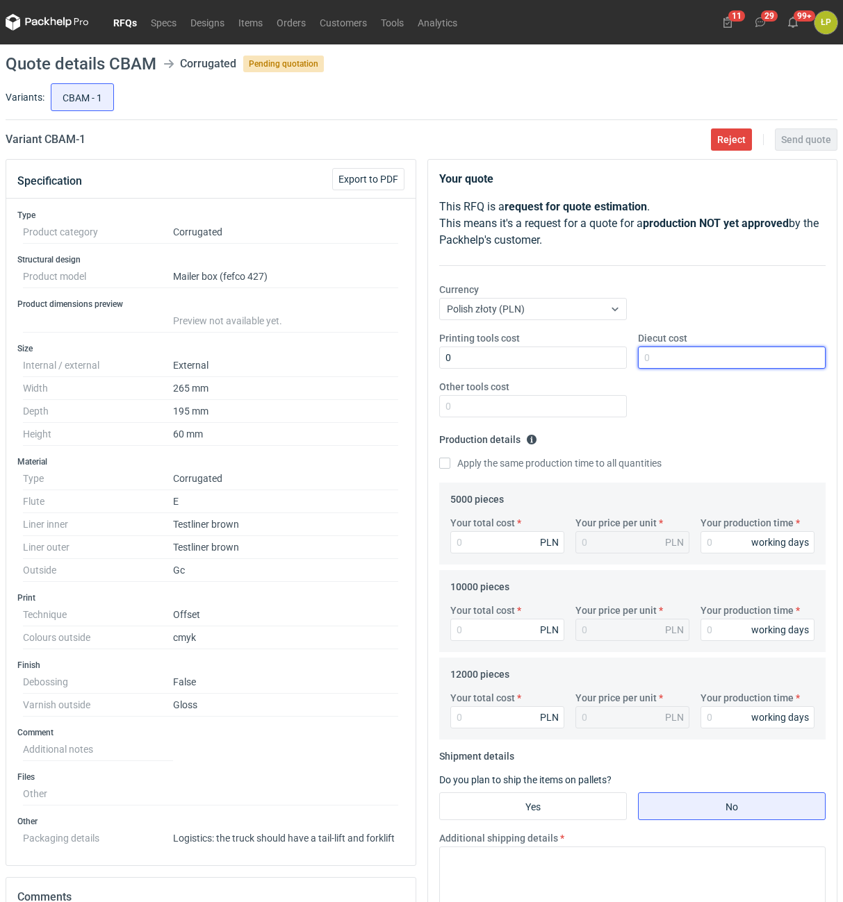
click at [671, 358] on input "Diecut cost" at bounding box center [732, 358] width 188 height 22
type input "2100"
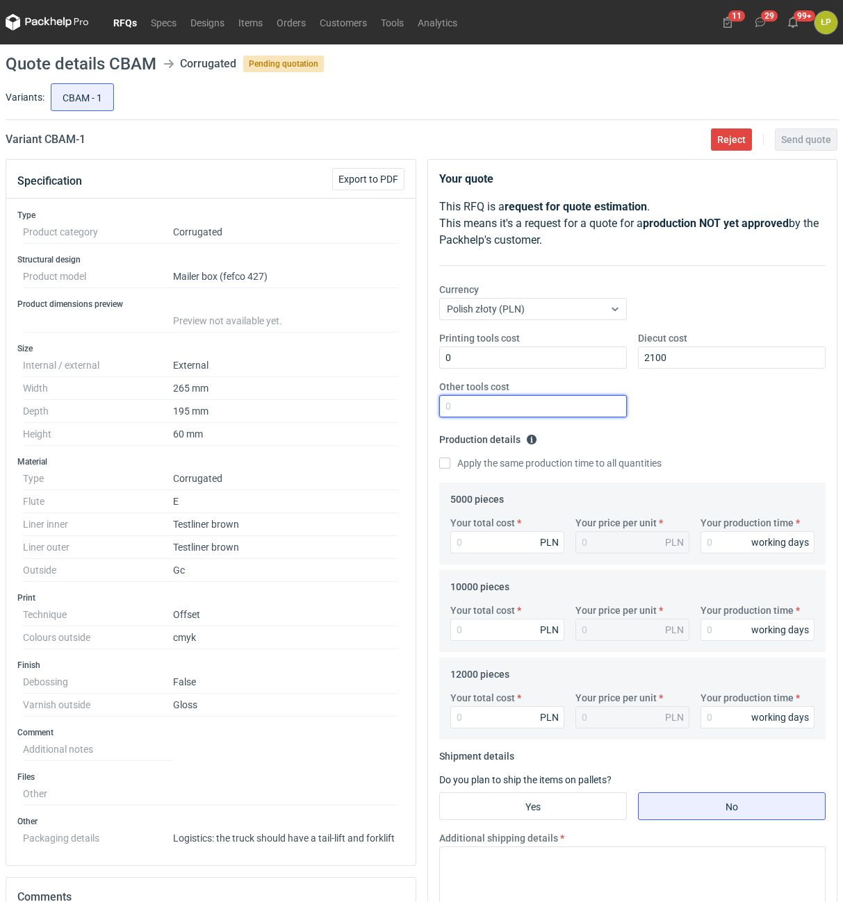
click at [570, 400] on input "Other tools cost" at bounding box center [533, 406] width 188 height 22
type input "0"
click at [729, 538] on input "Your production time" at bounding box center [757, 542] width 114 height 22
type input "15"
click at [502, 470] on fieldset "Production details Please provide the expected time of production in working da…" at bounding box center [632, 456] width 387 height 54
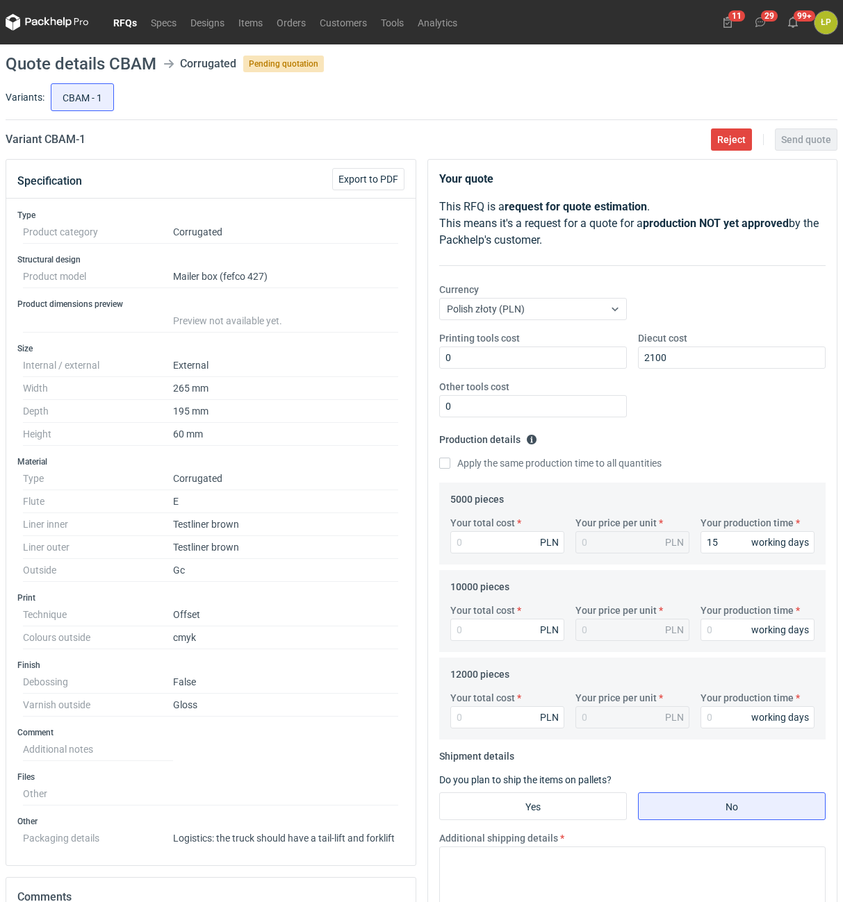
click at [502, 467] on label "Apply the same production time to all quantities" at bounding box center [550, 463] width 222 height 14
click at [450, 467] on input "Apply the same production time to all quantities" at bounding box center [444, 463] width 11 height 11
checkbox input "true"
type input "15"
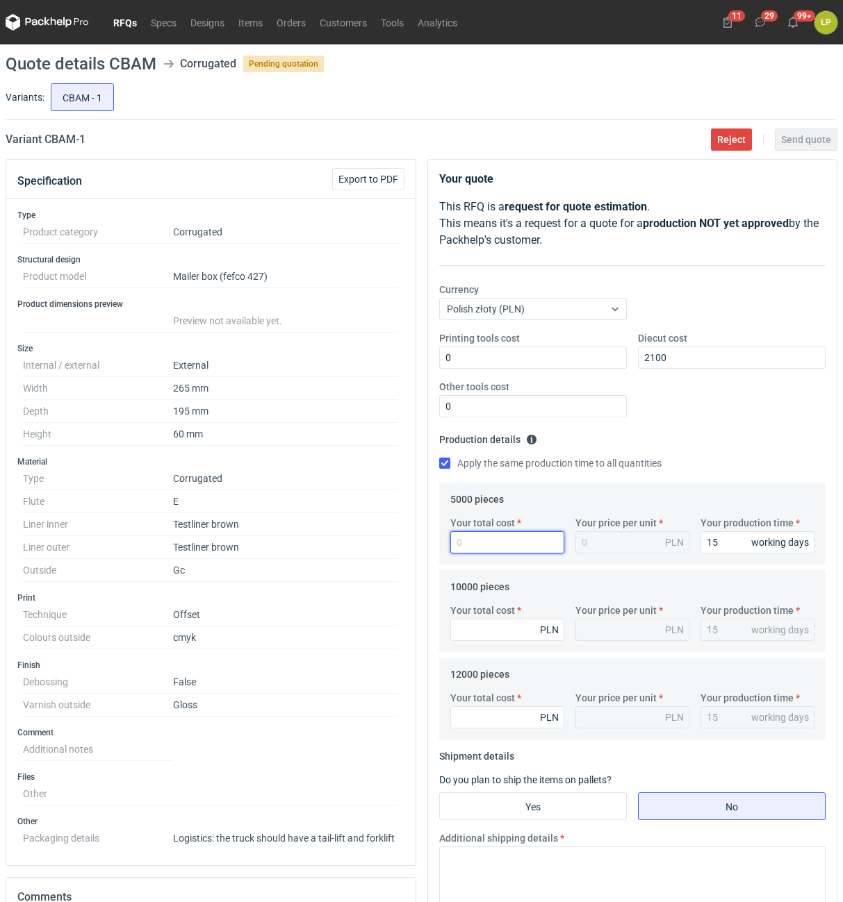
click at [504, 541] on input "Your total cost" at bounding box center [507, 542] width 114 height 22
click at [504, 552] on div "Your total cost PLN Your price per unit PLN Your production time 15 working days" at bounding box center [633, 540] width 376 height 49
click at [499, 543] on input "Your total cost" at bounding box center [507, 542] width 114 height 22
type input "9150"
type input "1.83"
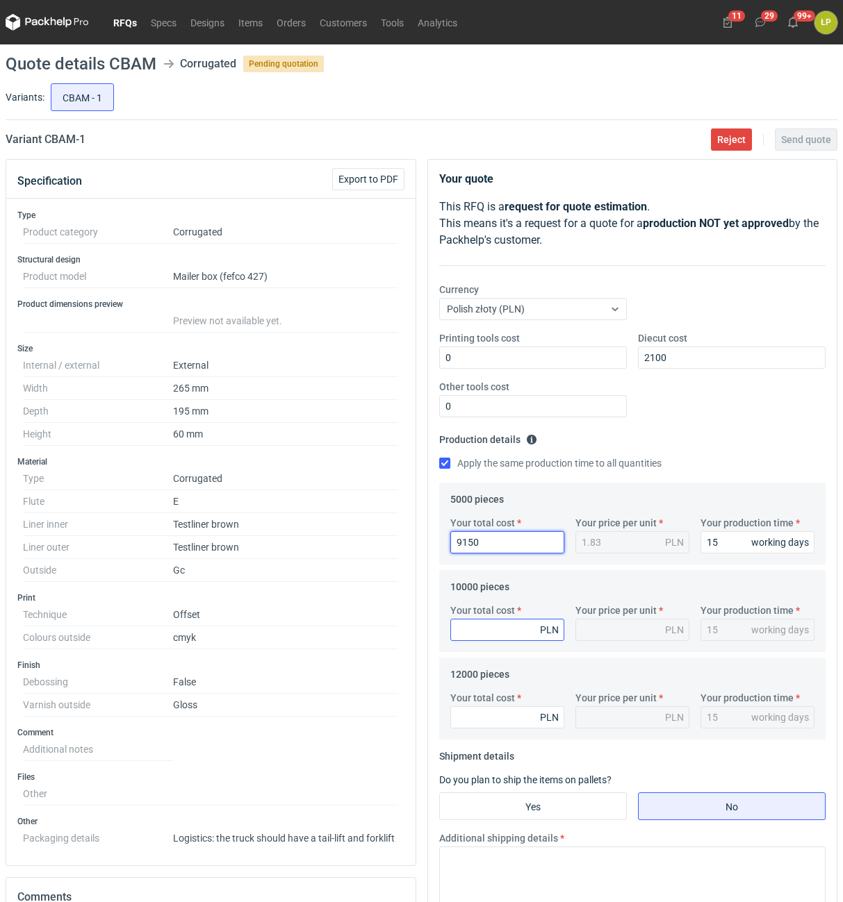
type input "9150"
click at [491, 640] on input "Your total cost" at bounding box center [507, 630] width 114 height 22
type input "16400"
type input "1.64"
type input "16400"
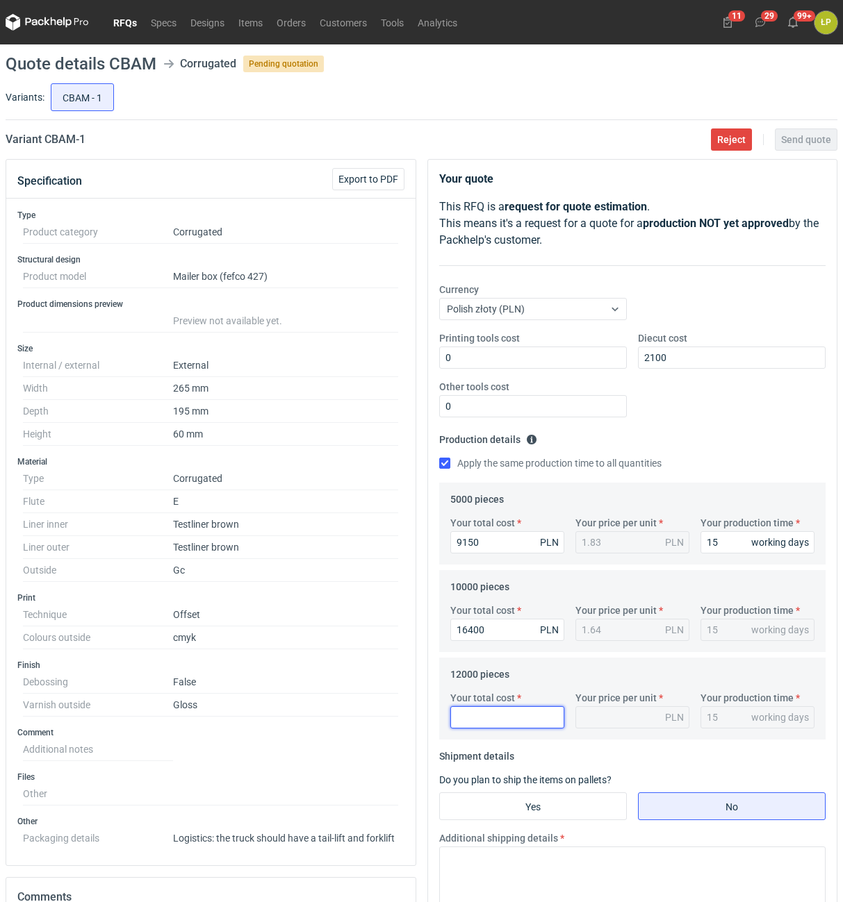
click at [482, 712] on input "Your total cost" at bounding box center [507, 717] width 114 height 22
type input "19320"
type input "1.61"
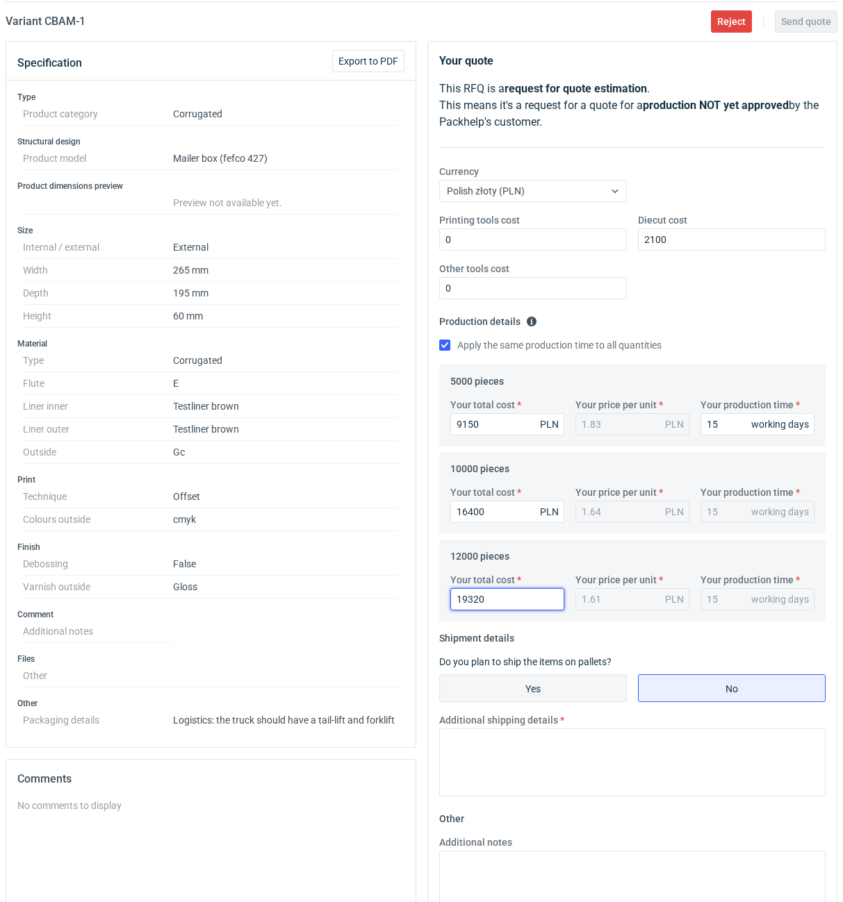
type input "19320"
click at [555, 686] on input "Yes" at bounding box center [533, 688] width 186 height 26
radio input "true"
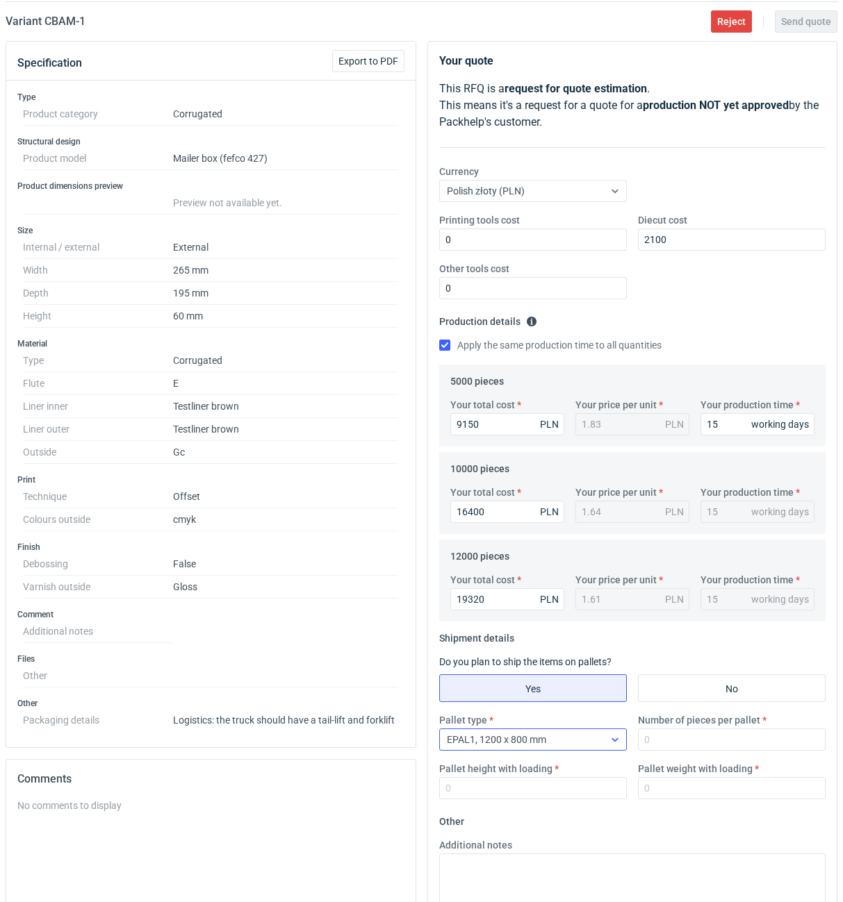
scroll to position [308, 0]
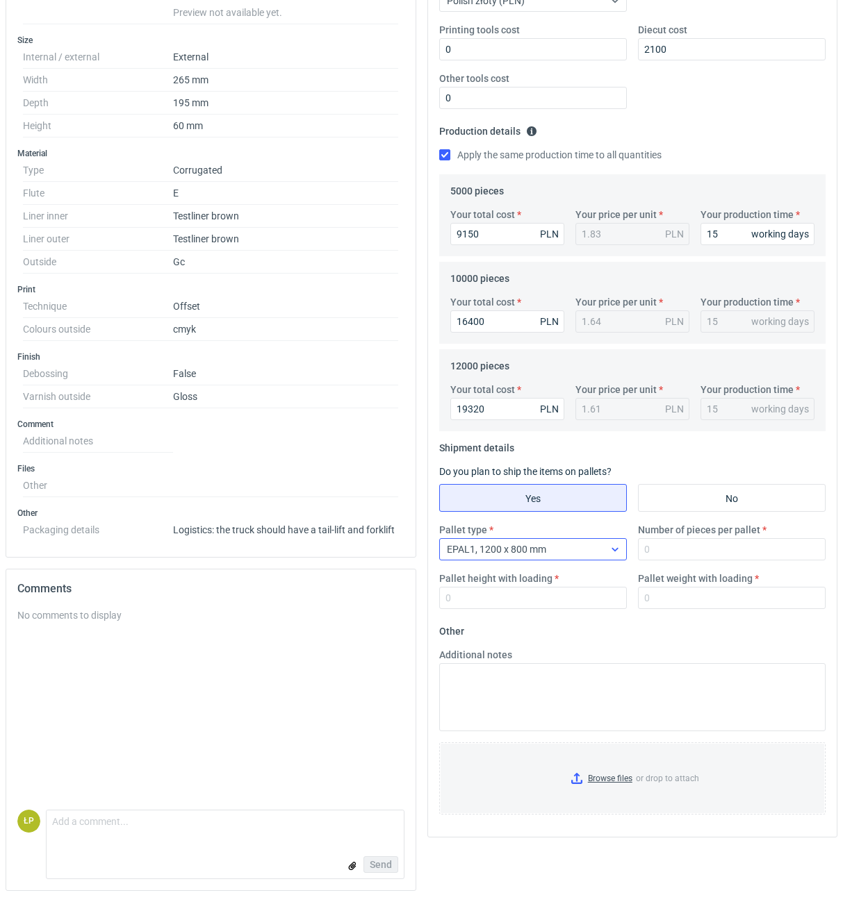
click at [603, 548] on div "EPAL1, 1200 x 800 mm" at bounding box center [522, 549] width 164 height 19
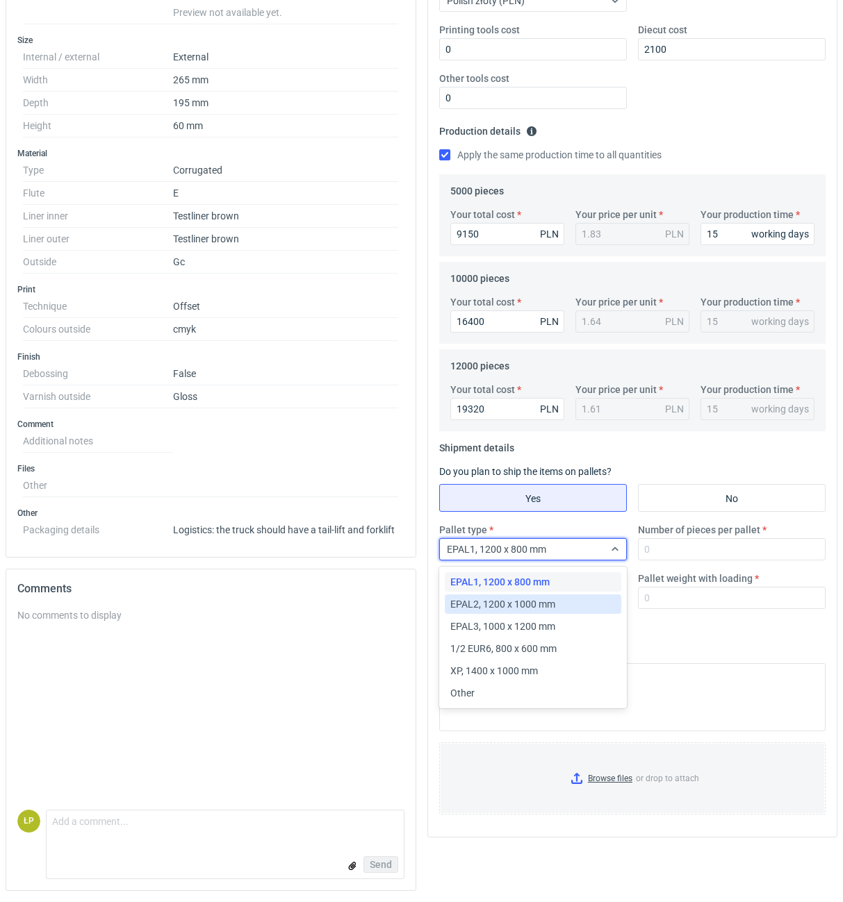
click at [570, 600] on div "EPAL2, 1200 x 1000 mm" at bounding box center [532, 604] width 165 height 14
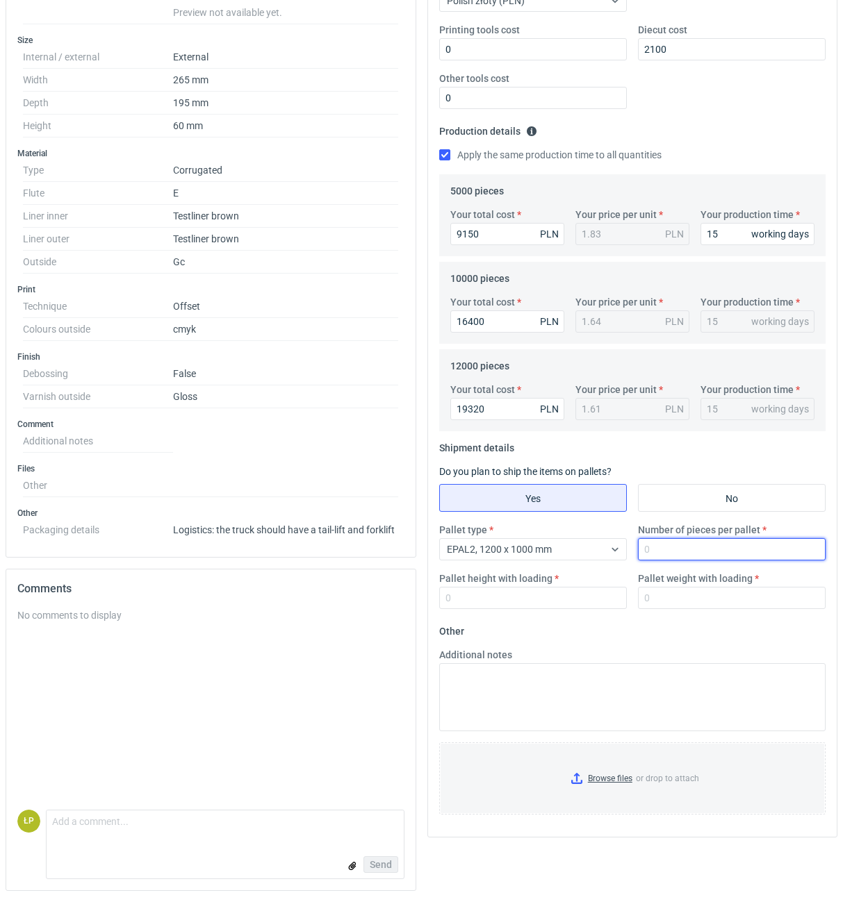
click at [666, 554] on input "Number of pieces per pallet" at bounding box center [732, 549] width 188 height 22
type input "3200"
click at [578, 601] on input "Pallet height with loading" at bounding box center [533, 598] width 188 height 22
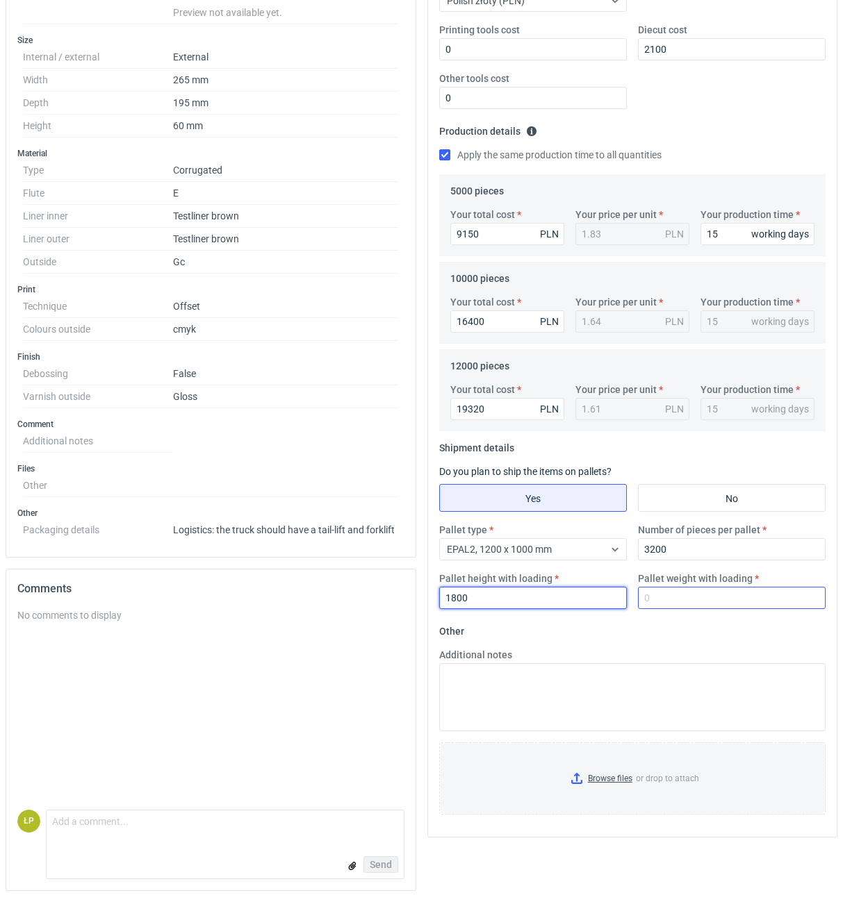
type input "1800"
click at [680, 605] on input "Pallet weight with loading" at bounding box center [732, 598] width 188 height 22
click at [707, 602] on input "Pallet weight with loading" at bounding box center [732, 598] width 188 height 22
type input "670"
click at [703, 633] on fieldset "Other Additional notes Browse files or drop to attach" at bounding box center [632, 723] width 387 height 206
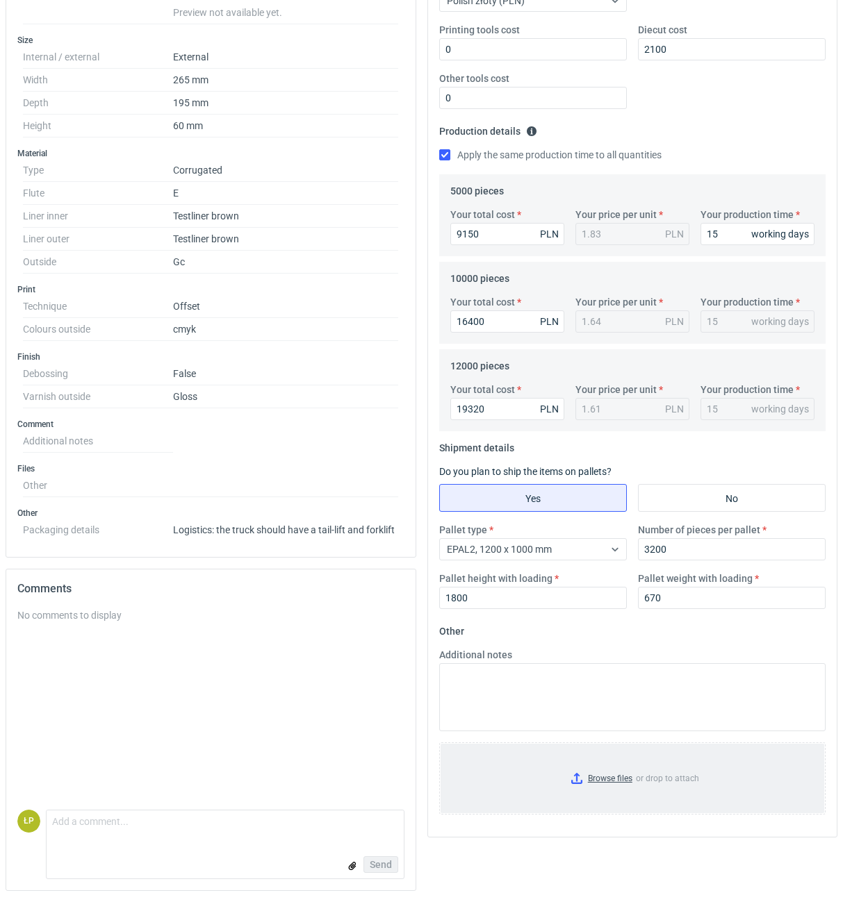
click at [619, 771] on input "Browse files or drop to attach" at bounding box center [632, 778] width 384 height 69
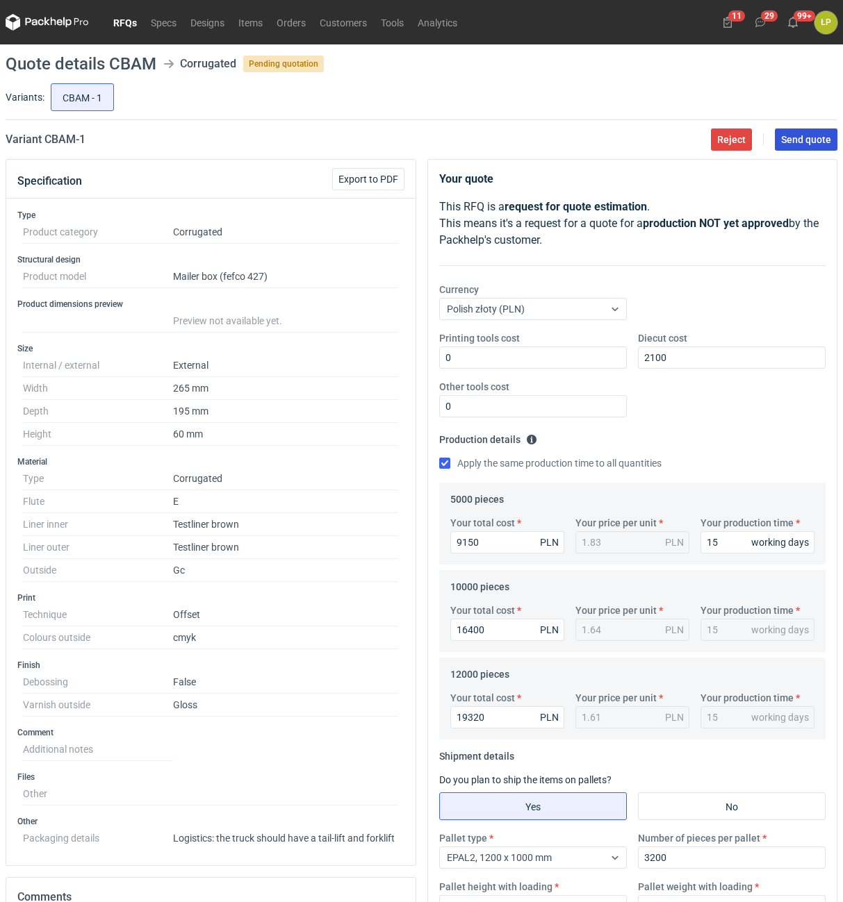
click at [798, 147] on button "Send quote" at bounding box center [805, 140] width 63 height 22
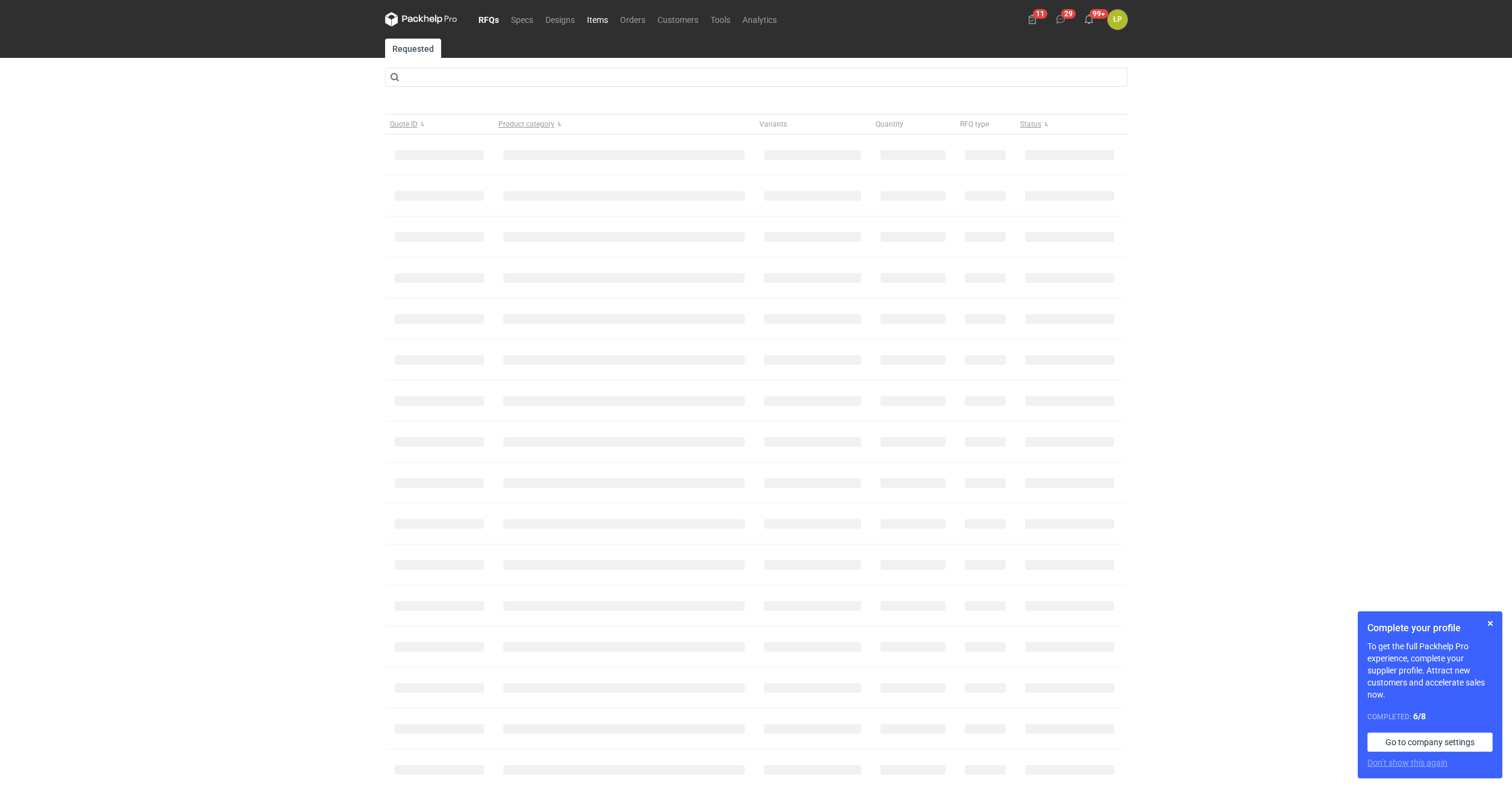
click at [599, 20] on link "Items" at bounding box center [598, 19] width 33 height 15
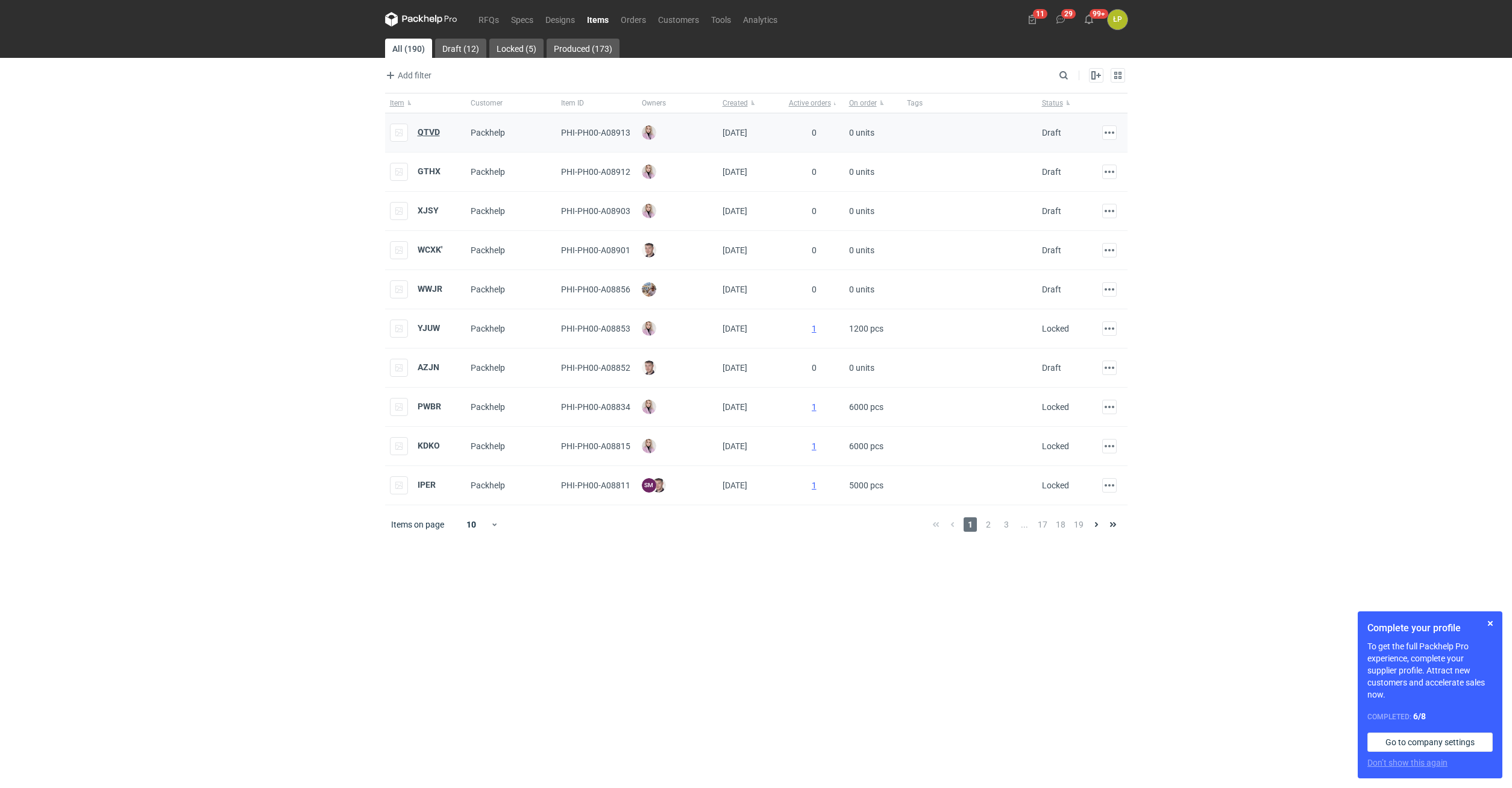
click at [433, 137] on strong "QTVD" at bounding box center [429, 132] width 23 height 10
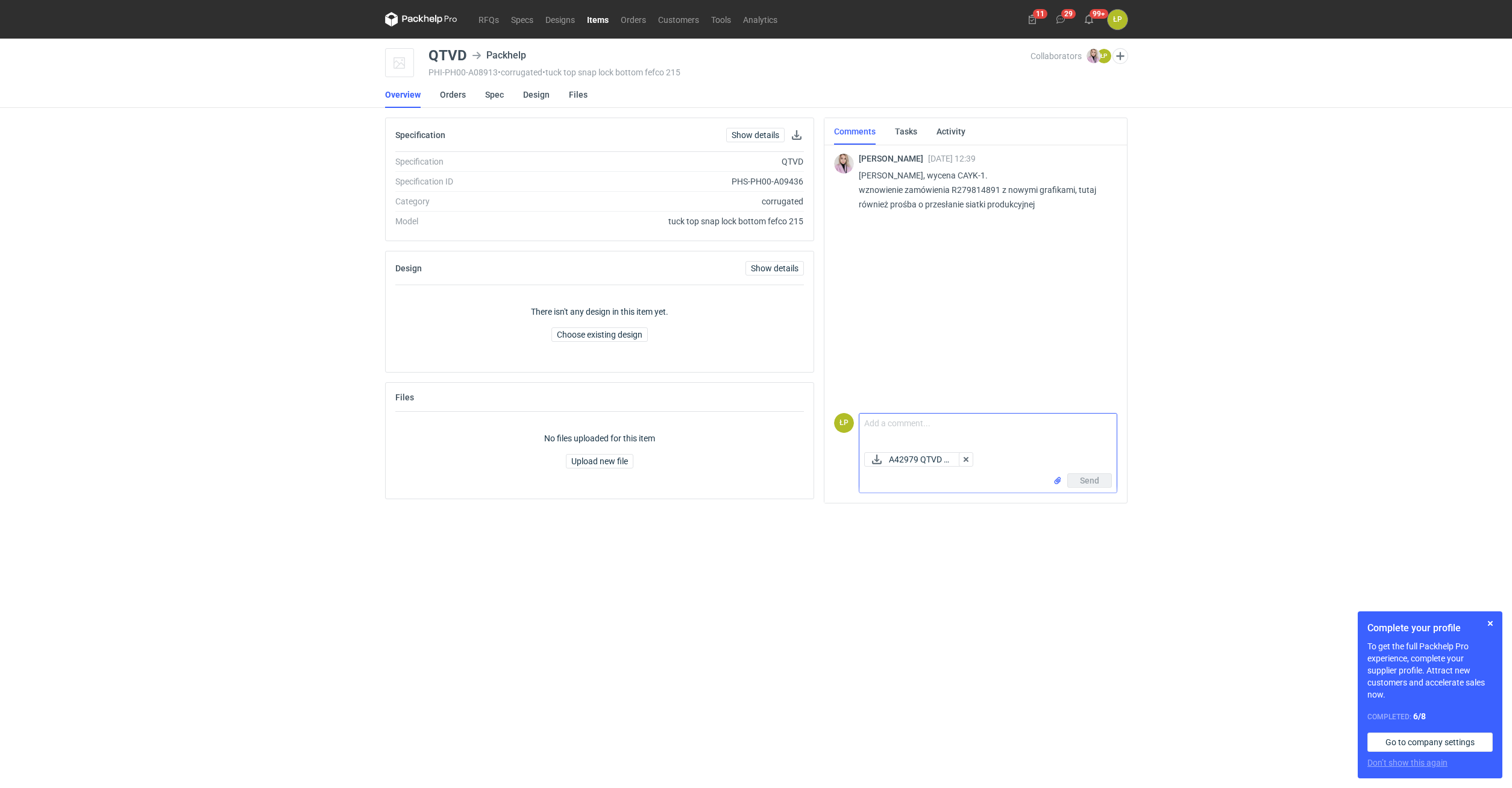
click at [936, 448] on div "A42979 QTVD 7..." at bounding box center [988, 460] width 258 height 27
click at [934, 430] on textarea "Comment message" at bounding box center [988, 430] width 258 height 34
type textarea "siatka w załączniku"
click at [1075, 481] on button "Send" at bounding box center [1089, 480] width 44 height 15
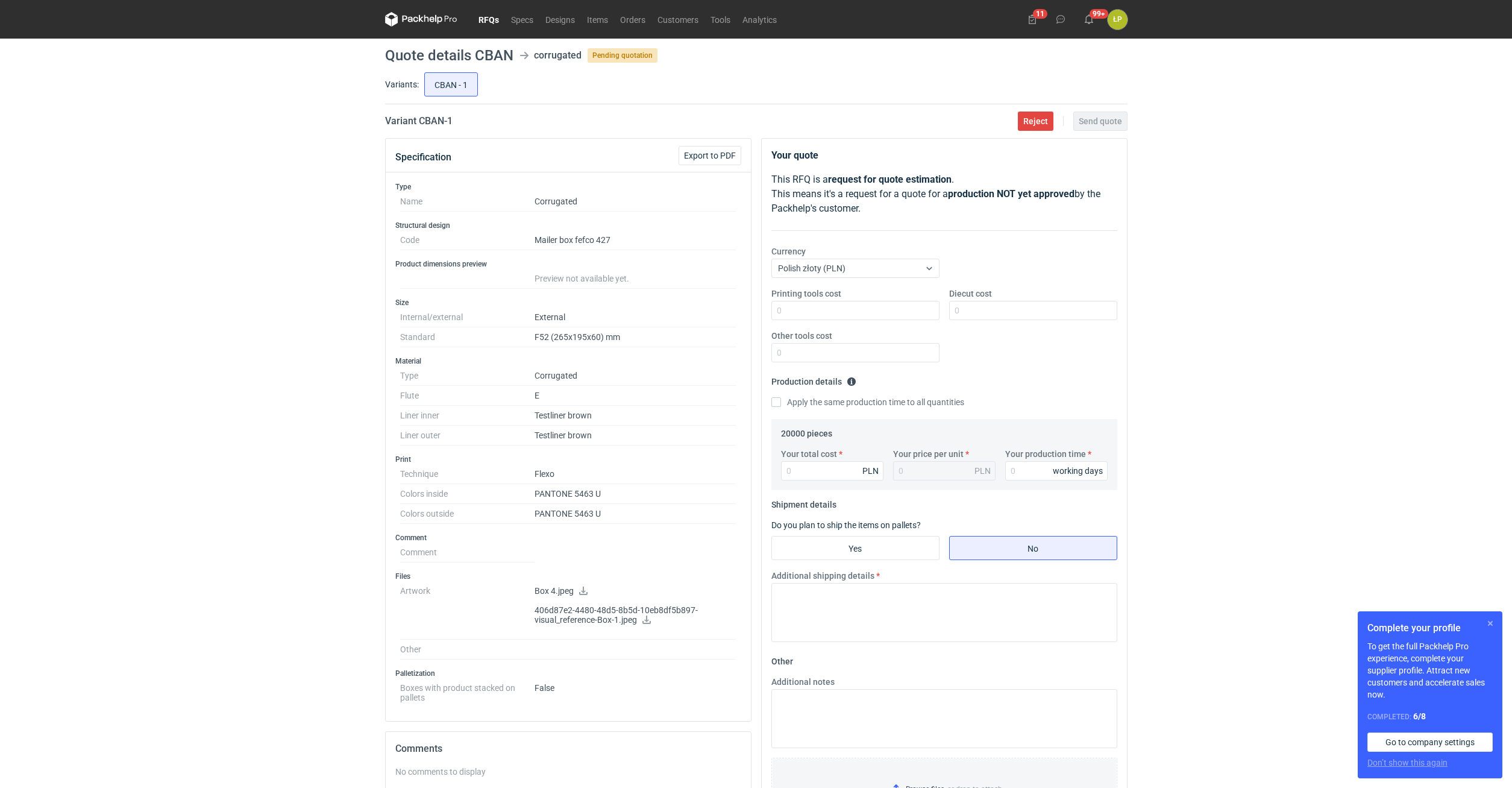
click at [1495, 627] on button "button" at bounding box center [1489, 623] width 15 height 15
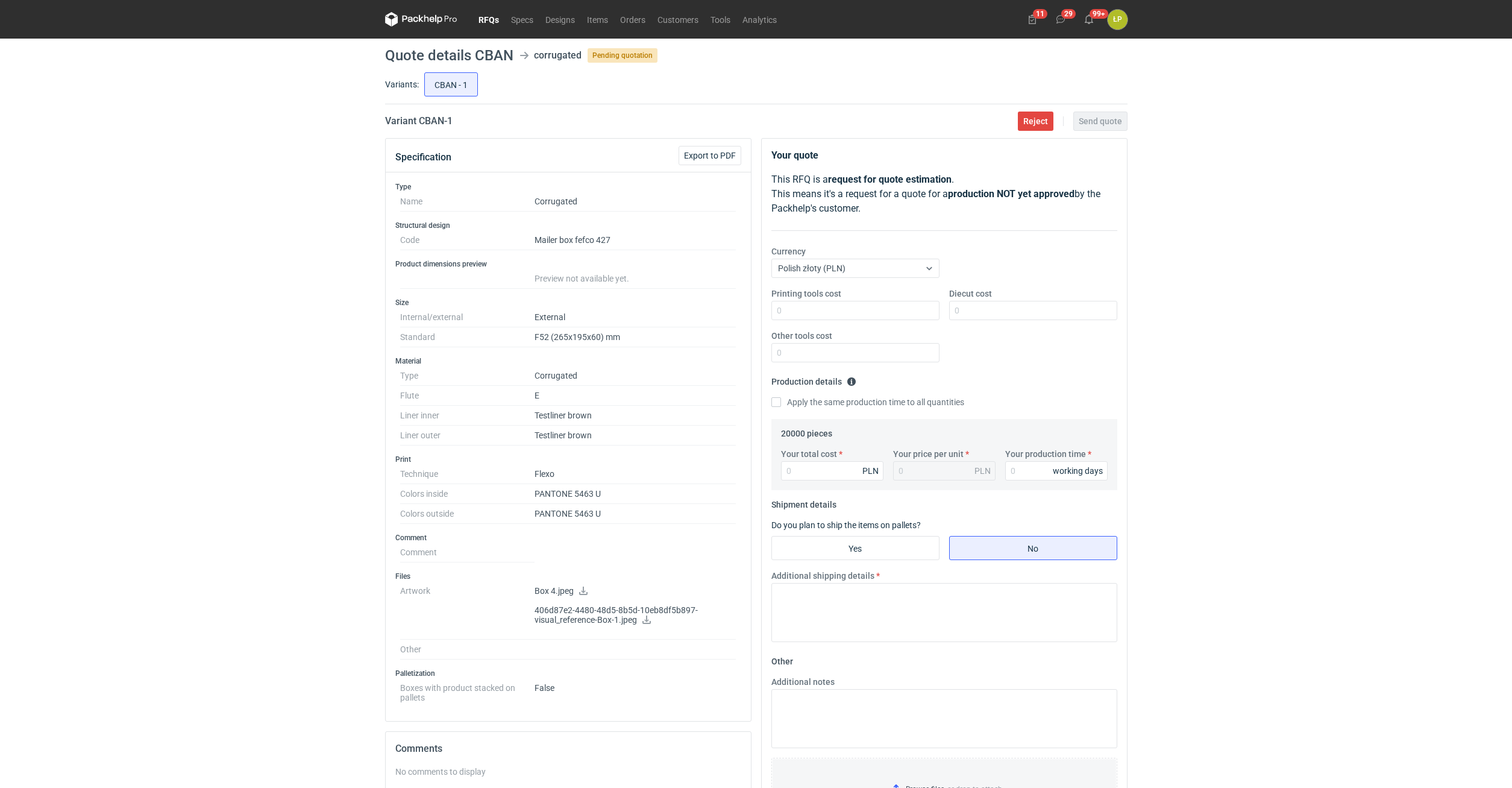
click at [585, 591] on icon at bounding box center [584, 591] width 9 height 9
click at [1239, 390] on div "RFQs Specs Designs Items Orders Customers Tools Analytics 11 29 99+ ŁP [PERSON_…" at bounding box center [756, 394] width 1512 height 788
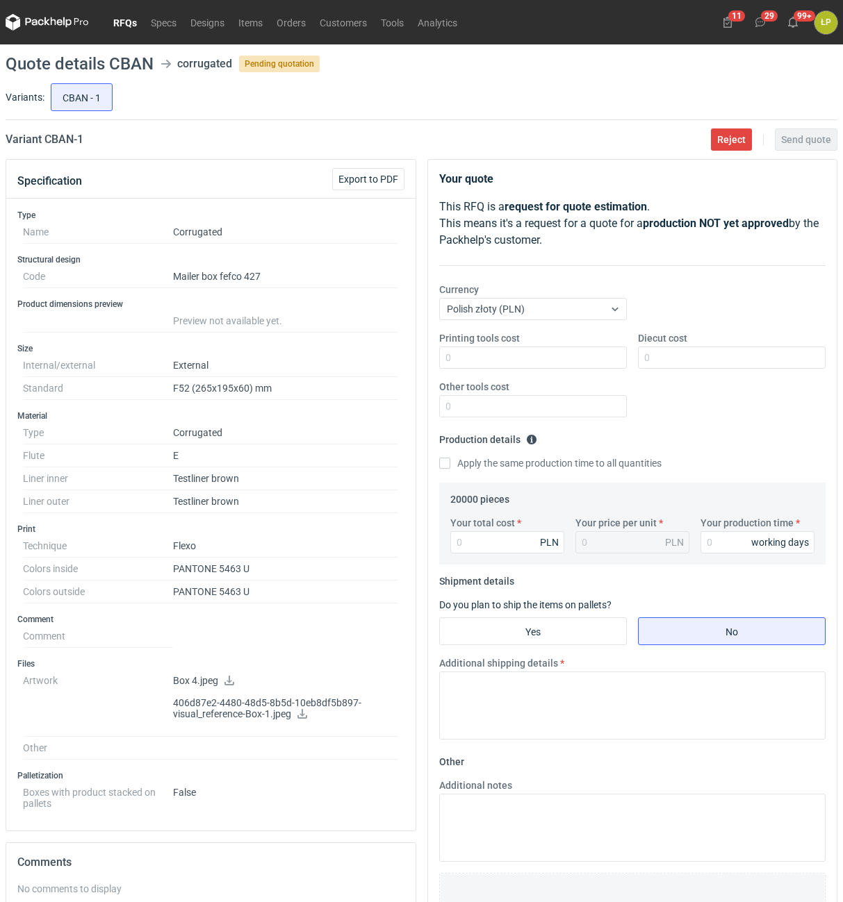
click at [301, 712] on icon at bounding box center [302, 714] width 11 height 10
click at [230, 676] on icon at bounding box center [229, 681] width 10 height 10
drag, startPoint x: 62, startPoint y: 147, endPoint x: 44, endPoint y: 147, distance: 18.1
click at [44, 147] on div "Variant CBAN - 1 Reject Send quote" at bounding box center [421, 139] width 831 height 17
copy h2 "CBAN - 1"
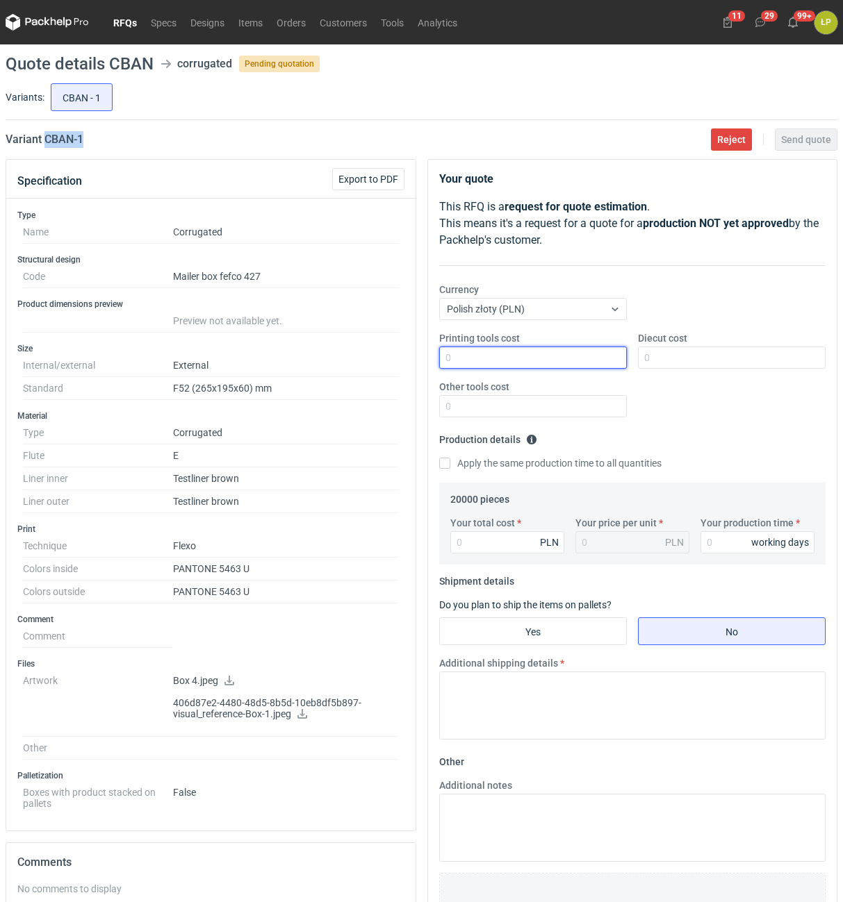
click at [515, 356] on input "Printing tools cost" at bounding box center [533, 358] width 188 height 22
type input "3000"
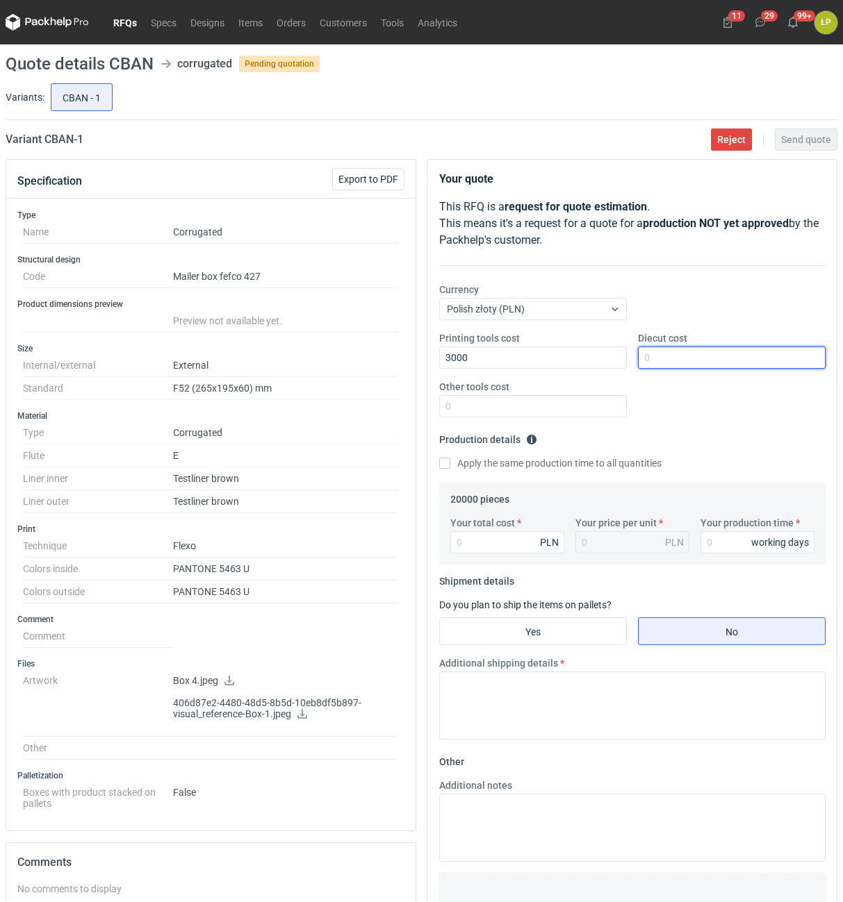
click at [670, 357] on input "Diecut cost" at bounding box center [732, 358] width 188 height 22
type input "3000"
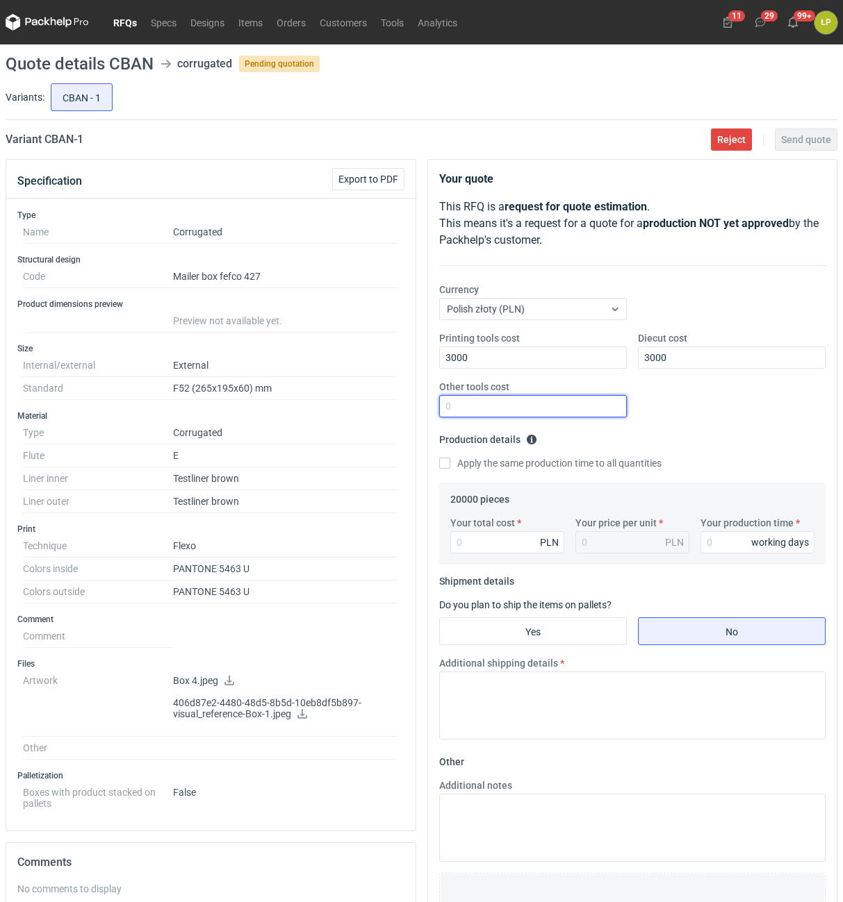
click at [581, 399] on input "Other tools cost" at bounding box center [533, 406] width 188 height 22
type input "0"
click at [709, 538] on input "Your production time" at bounding box center [757, 542] width 114 height 22
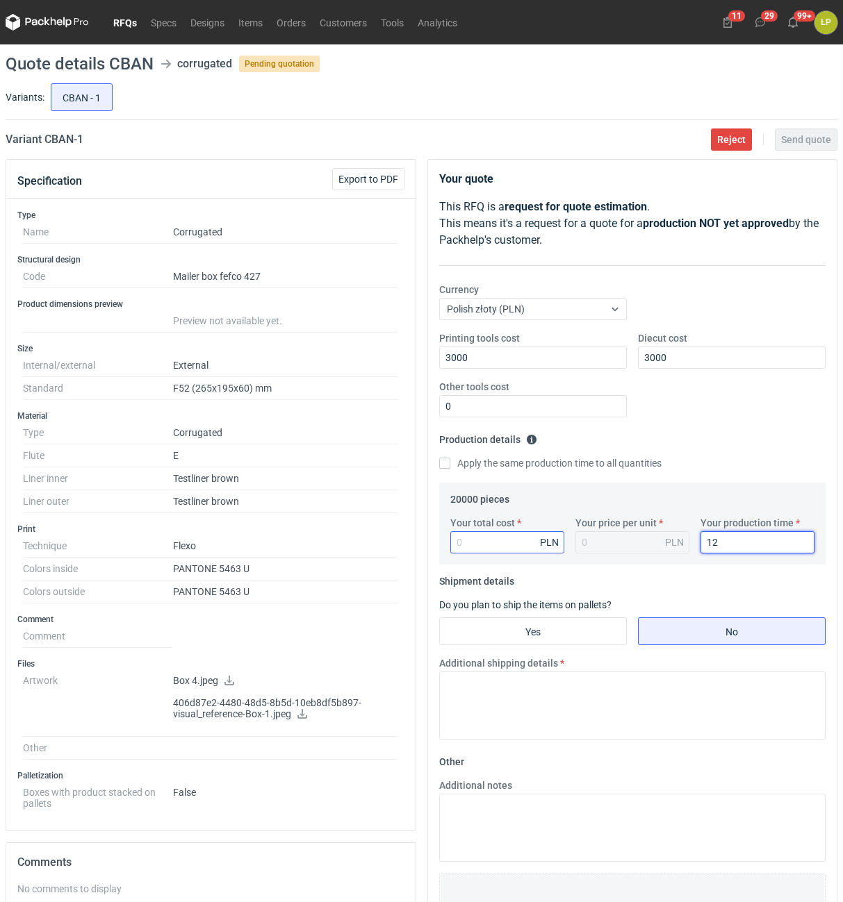
type input "12"
click at [517, 545] on input "Your total cost" at bounding box center [507, 542] width 114 height 22
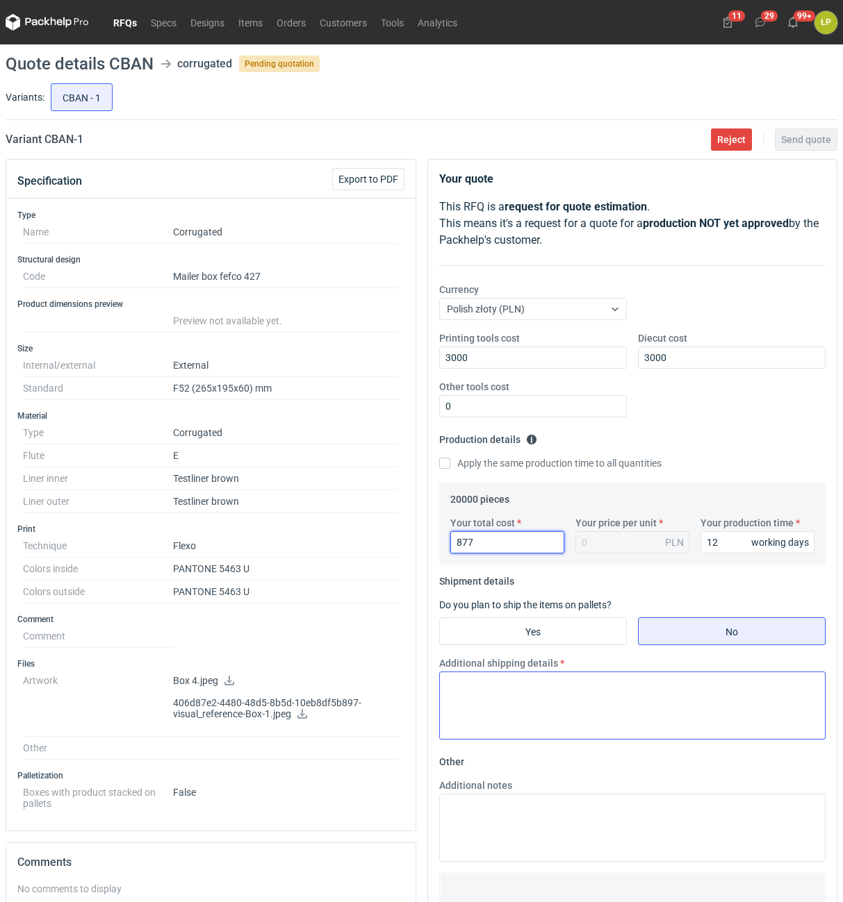
type input "8770"
type input "0.44"
type input "8770"
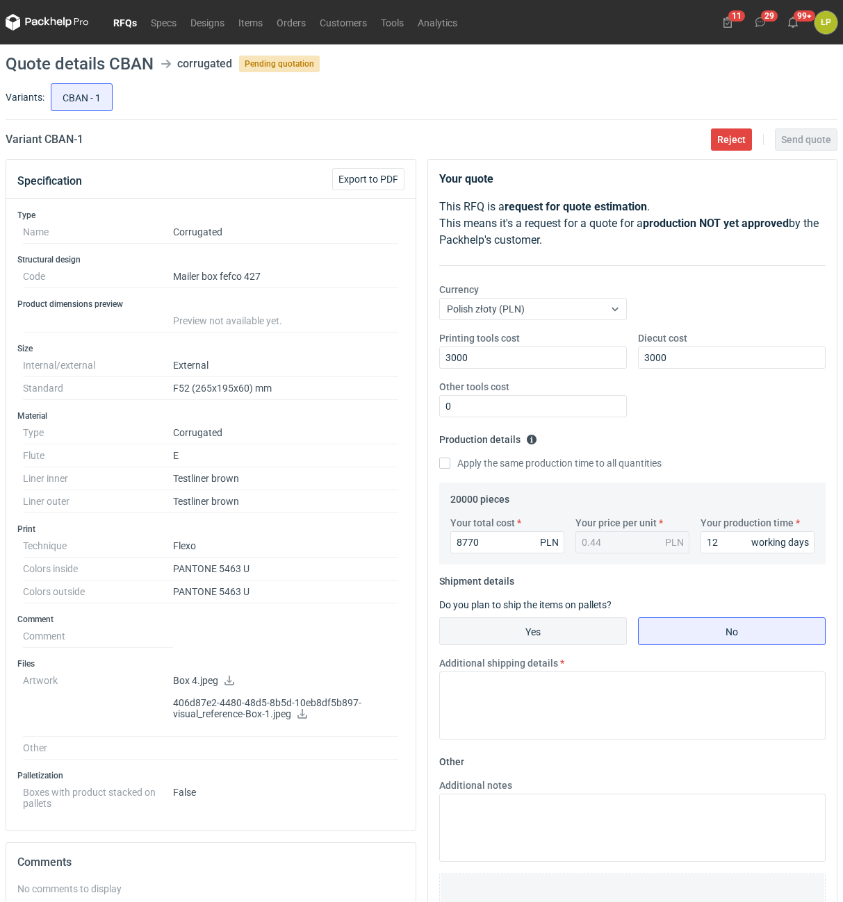
click at [547, 628] on input "Yes" at bounding box center [533, 631] width 186 height 26
radio input "true"
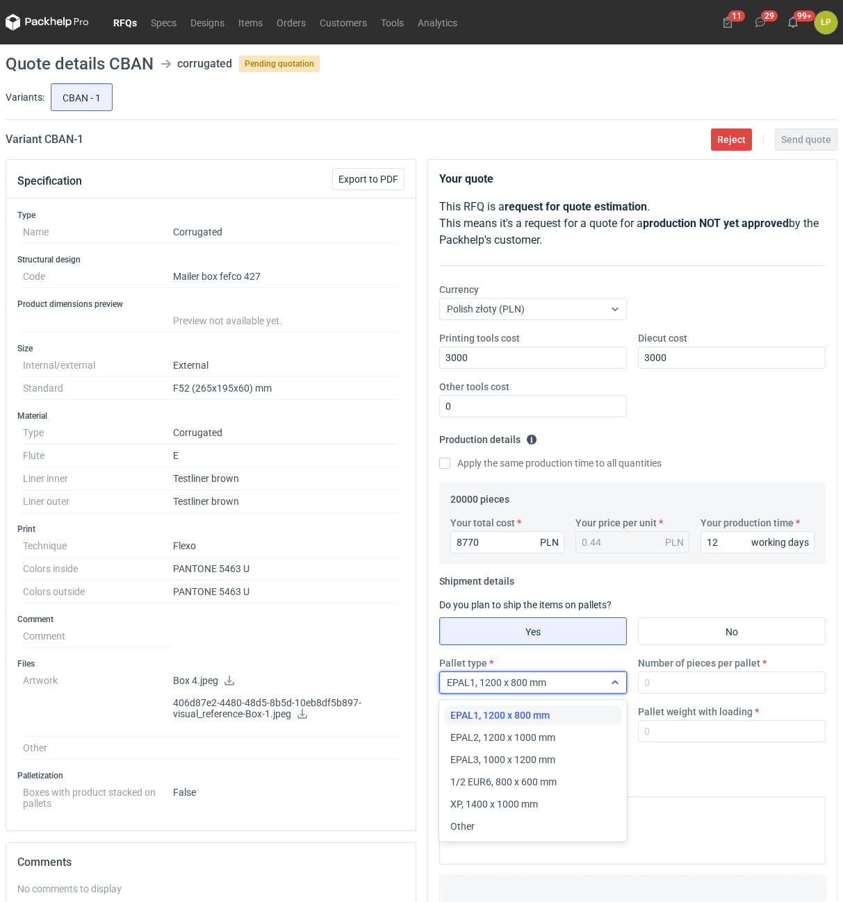
click at [595, 686] on div "EPAL1, 1200 x 800 mm" at bounding box center [522, 682] width 164 height 19
click at [583, 738] on div "EPAL2, 1200 x 1000 mm" at bounding box center [532, 738] width 165 height 14
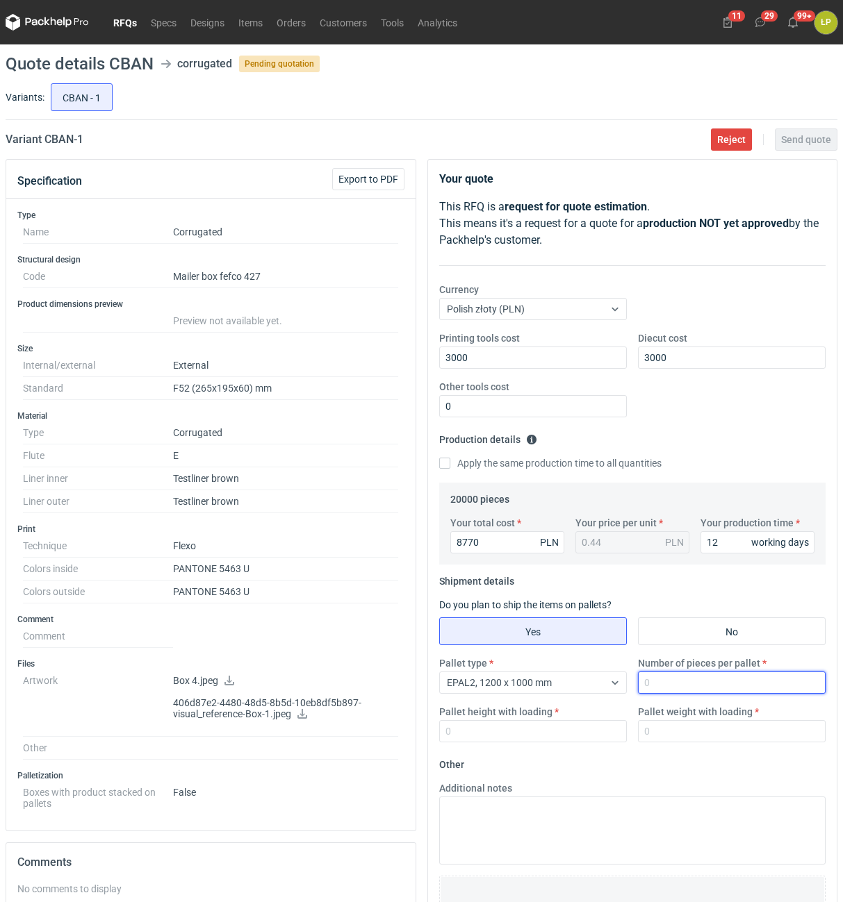
click at [655, 689] on input "Number of pieces per pallet" at bounding box center [732, 683] width 188 height 22
type input "4000"
click at [583, 729] on input "Pallet height with loading" at bounding box center [533, 731] width 188 height 22
type input "1800"
click at [645, 752] on div "Pallet type EPAL2, 1200 x 1000 mm Number of pieces per pallet 4000 Pallet heigh…" at bounding box center [632, 704] width 398 height 97
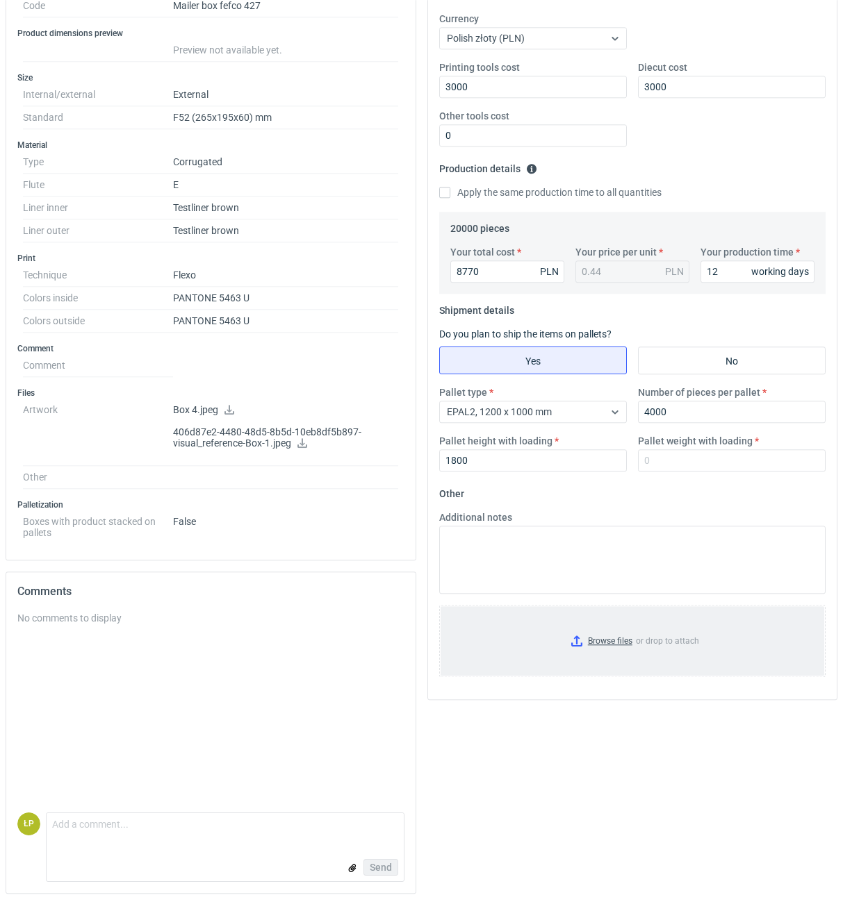
scroll to position [273, 0]
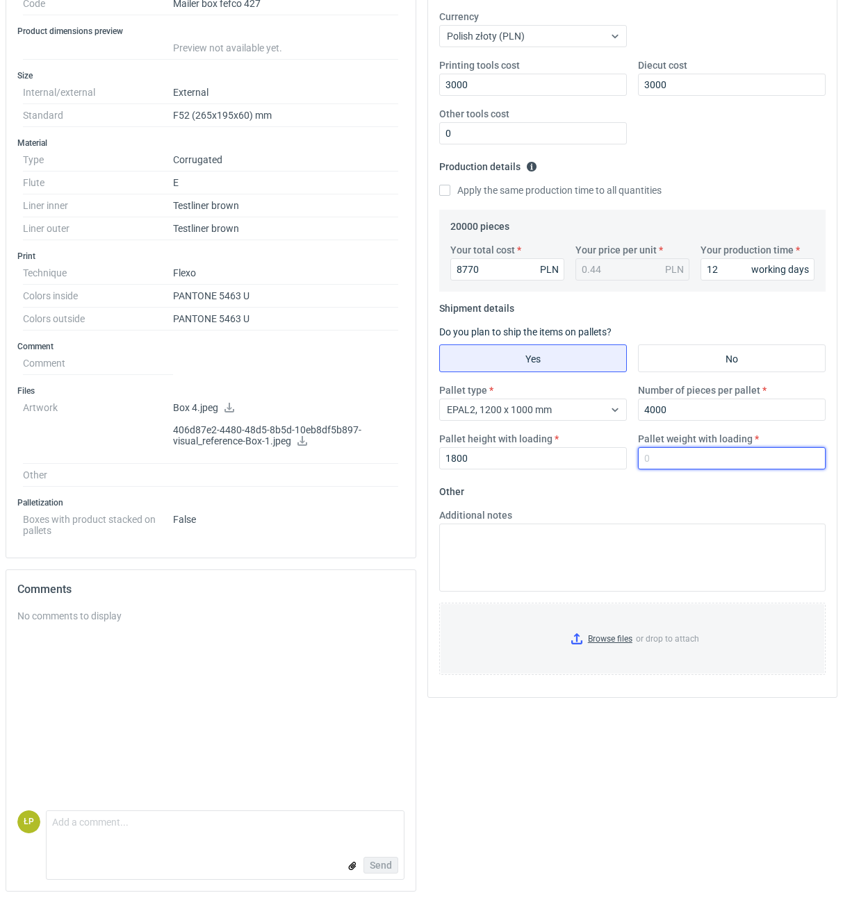
click at [710, 466] on input "Pallet weight with loading" at bounding box center [732, 458] width 188 height 22
type input "450"
click at [715, 490] on fieldset "Other Additional notes Browse files or drop to attach" at bounding box center [632, 584] width 387 height 206
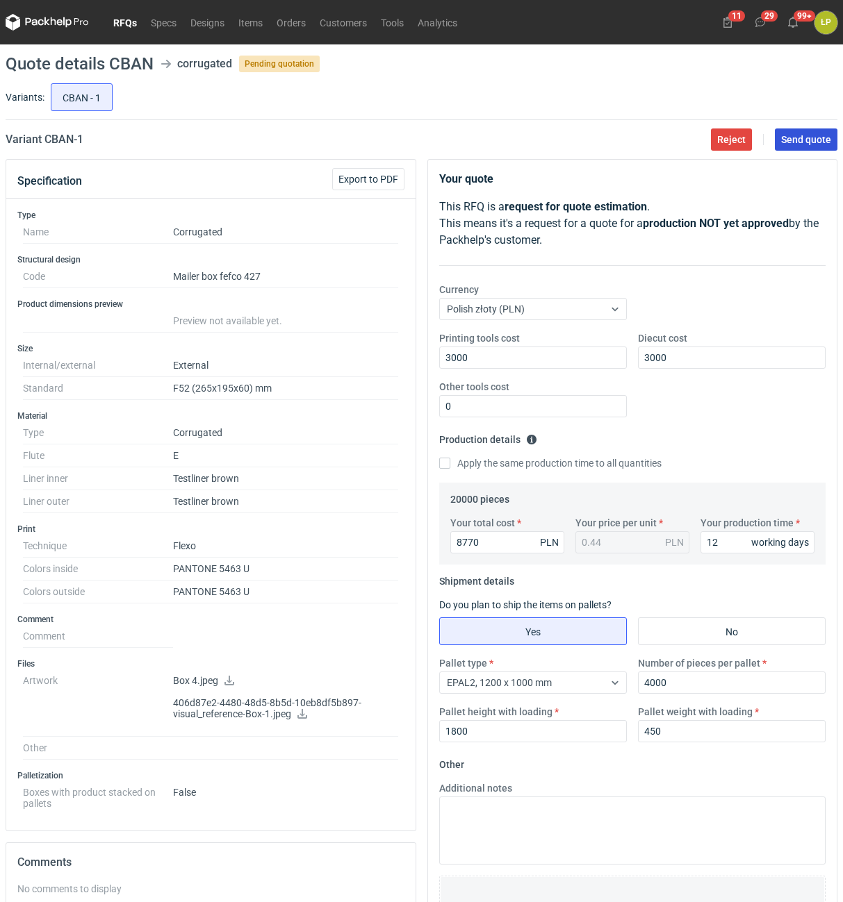
click at [793, 135] on span "Send quote" at bounding box center [806, 140] width 50 height 10
